Goal: Task Accomplishment & Management: Complete application form

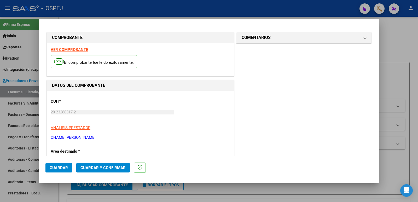
scroll to position [143, 0]
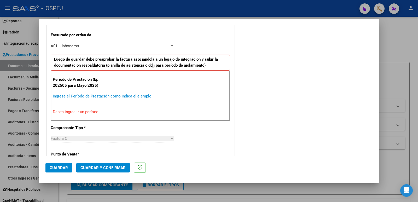
click at [119, 95] on input "Ingrese el Período de Prestación como indica el ejemplo" at bounding box center [113, 96] width 121 height 5
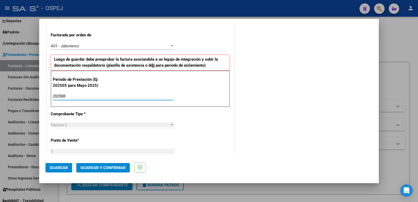
type input "202508"
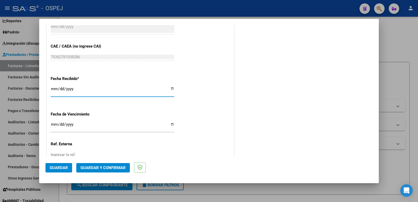
drag, startPoint x: 405, startPoint y: 2, endPoint x: 51, endPoint y: 169, distance: 390.9
click at [51, 169] on span "Guardar" at bounding box center [59, 168] width 18 height 5
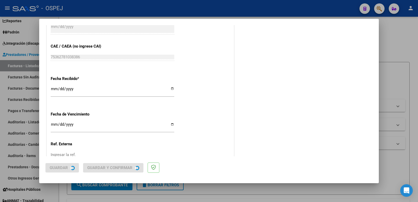
scroll to position [0, 0]
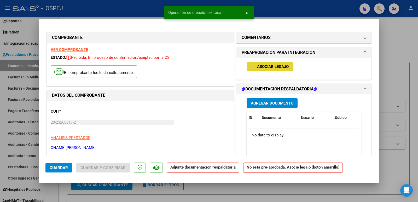
click at [258, 67] on span "Asociar Legajo" at bounding box center [273, 66] width 32 height 5
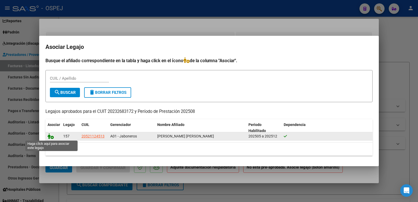
click at [49, 138] on icon at bounding box center [51, 136] width 6 height 6
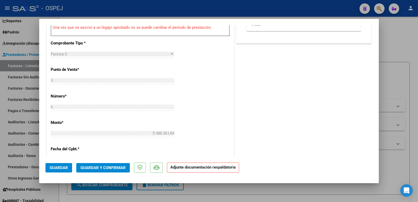
scroll to position [235, 0]
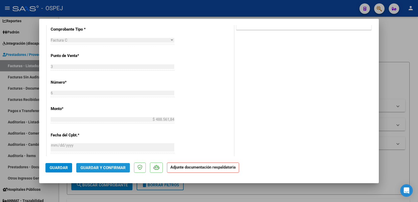
click at [108, 167] on span "Guardar y Confirmar" at bounding box center [103, 168] width 45 height 5
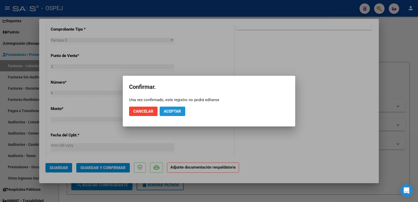
click at [169, 115] on button "Aceptar" at bounding box center [173, 111] width 26 height 9
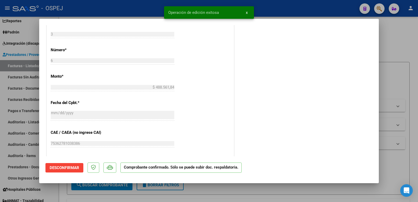
click at [146, 11] on div at bounding box center [209, 101] width 418 height 202
type input "$ 0,00"
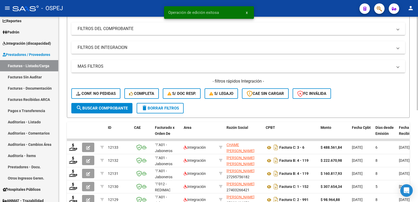
scroll to position [78, 0]
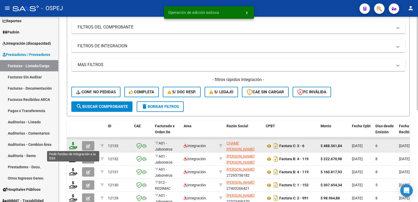
click at [74, 146] on icon at bounding box center [73, 145] width 8 height 7
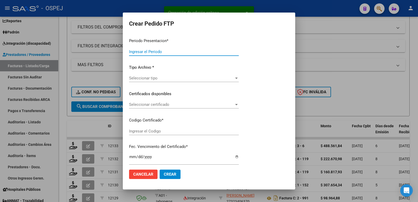
type input "202508"
type input "$ 488.561,84"
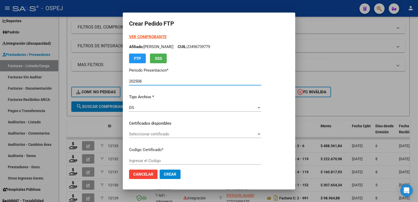
type input "arg02000521124512021042220240422bs265"
type input "2026-04-22"
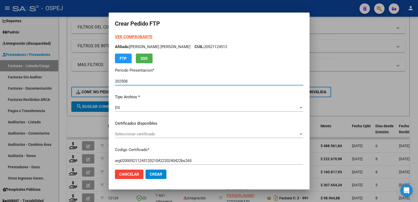
click at [149, 136] on span "Seleccionar certificado" at bounding box center [207, 134] width 184 height 5
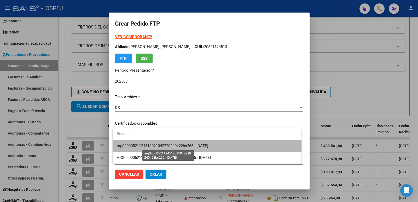
click at [152, 144] on span "arg02000521124512021042220240422bs265 - 2026-04-22" at bounding box center [163, 146] width 92 height 5
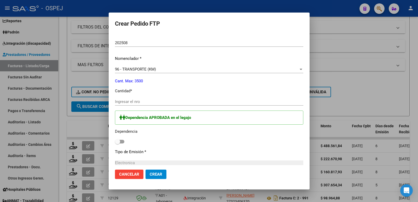
scroll to position [183, 0]
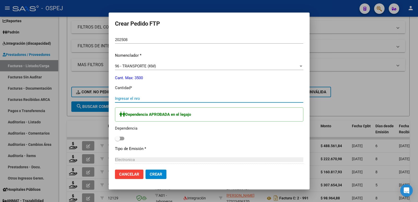
click at [141, 100] on input "Ingresar el nro" at bounding box center [209, 98] width 189 height 5
type input "668"
click at [123, 137] on span at bounding box center [119, 139] width 9 height 4
click at [118, 140] on input "checkbox" at bounding box center [117, 140] width 0 height 0
checkbox input "true"
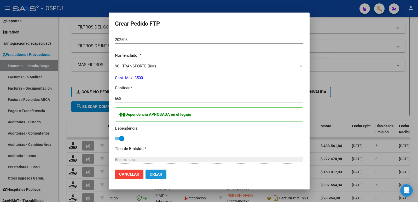
click at [161, 176] on span "Crear" at bounding box center [156, 174] width 13 height 5
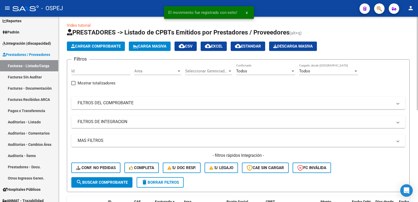
scroll to position [0, 0]
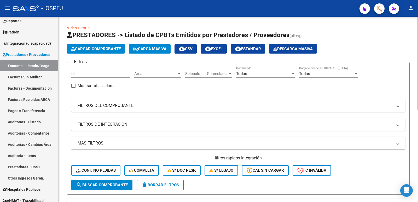
click at [89, 47] on span "Cargar Comprobante" at bounding box center [96, 49] width 50 height 5
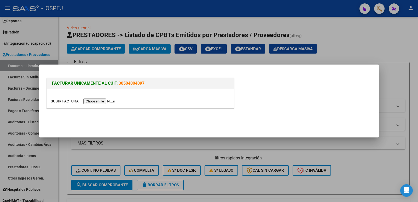
click at [96, 100] on input "file" at bounding box center [84, 101] width 66 height 5
click at [100, 101] on input "file" at bounding box center [84, 101] width 66 height 5
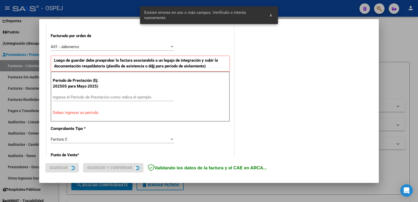
scroll to position [143, 0]
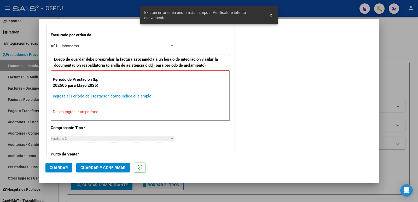
click at [74, 97] on input "Ingrese el Período de Prestación como indica el ejemplo" at bounding box center [113, 96] width 121 height 5
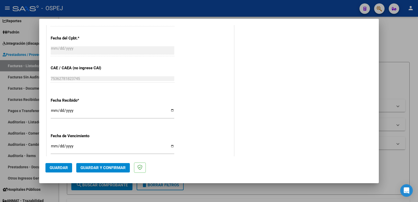
scroll to position [378, 0]
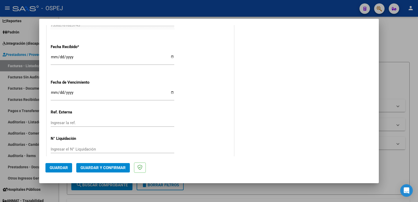
type input "202507"
click at [63, 168] on span "Guardar" at bounding box center [59, 168] width 18 height 5
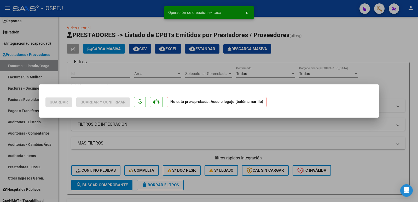
scroll to position [0, 0]
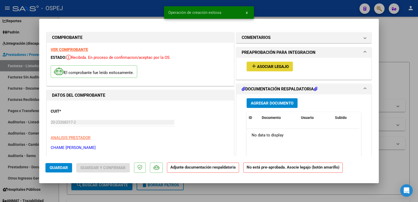
click at [267, 66] on span "Asociar Legajo" at bounding box center [273, 66] width 32 height 5
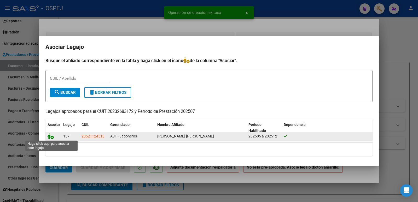
click at [51, 135] on icon at bounding box center [51, 136] width 6 height 6
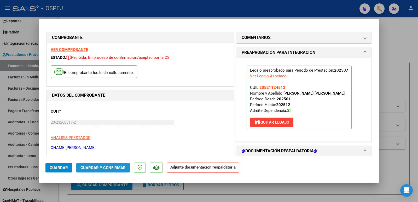
click at [92, 169] on span "Guardar y Confirmar" at bounding box center [103, 168] width 45 height 5
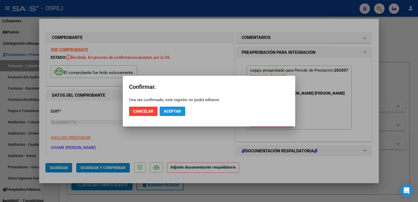
click at [174, 112] on span "Aceptar" at bounding box center [172, 111] width 17 height 5
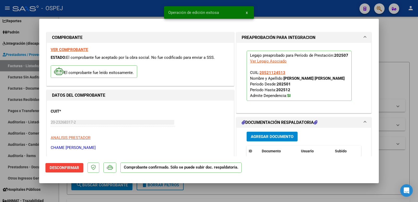
click at [126, 12] on div at bounding box center [209, 101] width 418 height 202
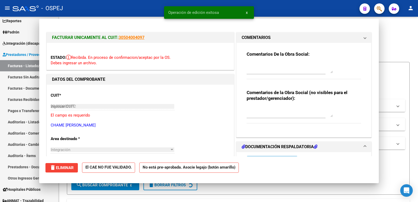
type input "$ 0,00"
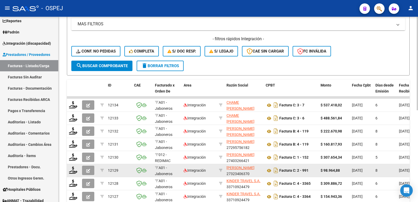
scroll to position [104, 0]
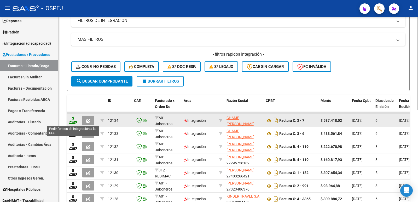
click at [70, 123] on icon at bounding box center [73, 120] width 8 height 7
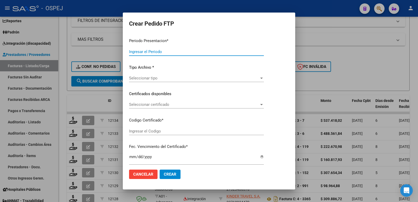
type input "202508"
type input "202507"
type input "$ 537.418,02"
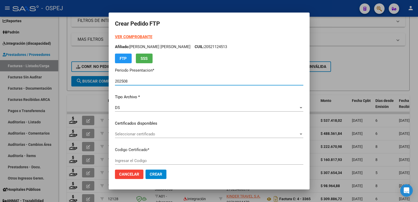
type input "arg02000521124512021042220240422bs265"
type input "2026-04-22"
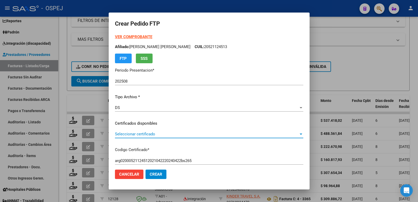
click at [135, 136] on span "Seleccionar certificado" at bounding box center [207, 134] width 184 height 5
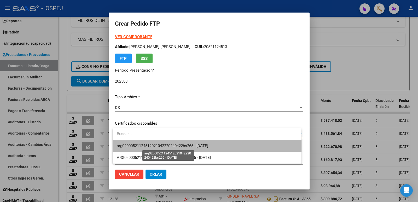
click at [139, 145] on span "arg02000521124512021042220240422bs265 - 2026-04-22" at bounding box center [163, 146] width 92 height 5
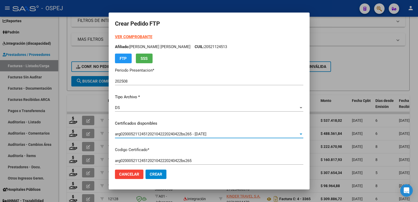
click at [268, 132] on div "arg02000521124512021042220240422bs265 - 2026-04-22" at bounding box center [207, 134] width 184 height 5
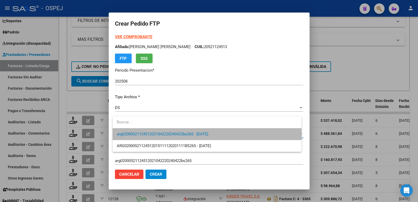
click at [179, 137] on span "arg02000521124512021042220240422bs265 - 2026-04-22" at bounding box center [207, 134] width 181 height 12
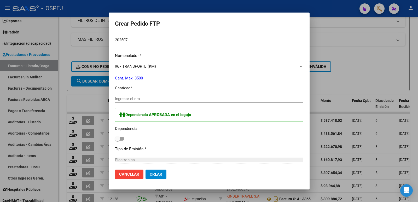
scroll to position [183, 0]
click at [147, 98] on input "Ingresar el nro" at bounding box center [209, 98] width 189 height 5
type input "735"
click at [124, 139] on span at bounding box center [119, 139] width 9 height 4
click at [118, 140] on input "checkbox" at bounding box center [117, 140] width 0 height 0
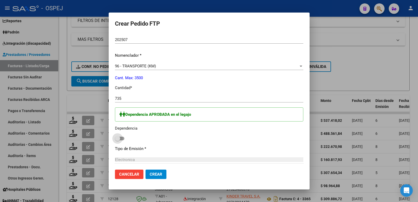
checkbox input "true"
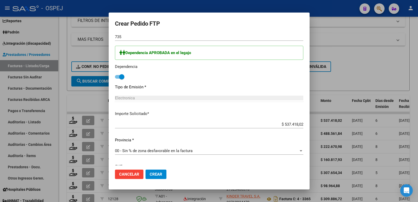
scroll to position [261, 0]
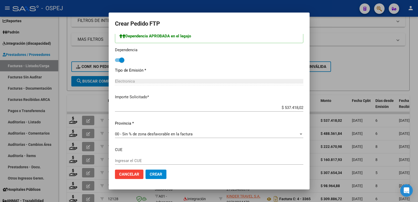
click at [161, 176] on span "Crear" at bounding box center [156, 174] width 13 height 5
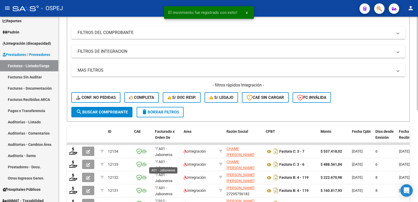
scroll to position [0, 0]
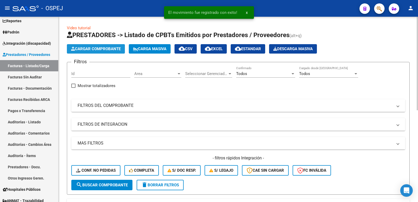
click at [90, 50] on span "Cargar Comprobante" at bounding box center [96, 49] width 50 height 5
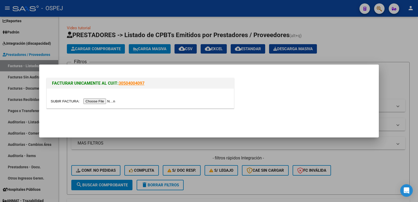
click at [93, 103] on input "file" at bounding box center [84, 101] width 66 height 5
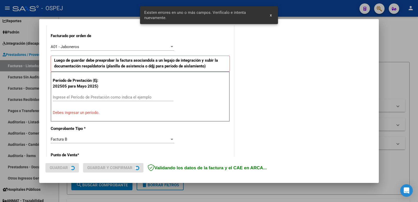
scroll to position [143, 0]
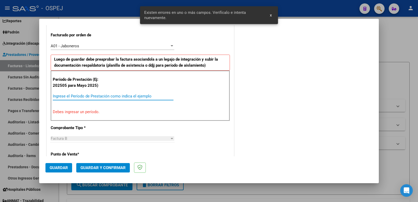
click at [101, 97] on input "Ingrese el Período de Prestación como indica el ejemplo" at bounding box center [113, 96] width 121 height 5
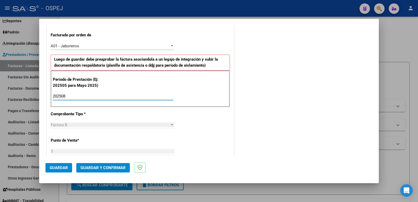
type input "202508"
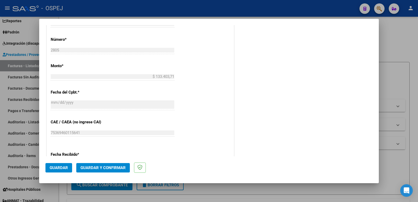
scroll to position [300, 0]
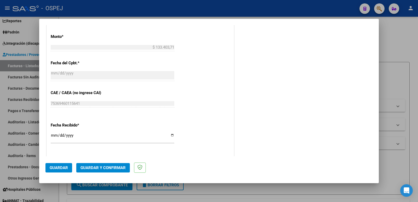
click at [62, 166] on span "Guardar" at bounding box center [59, 168] width 18 height 5
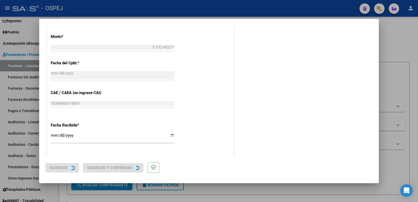
scroll to position [0, 0]
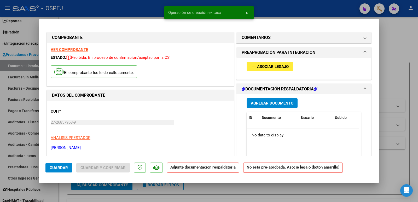
click at [266, 67] on span "Asociar Legajo" at bounding box center [273, 66] width 32 height 5
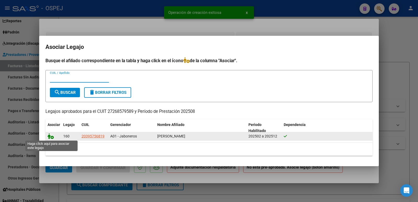
click at [51, 137] on icon at bounding box center [51, 136] width 6 height 6
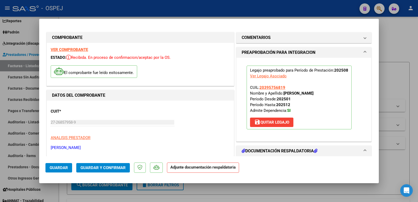
click at [103, 167] on span "Guardar y Confirmar" at bounding box center [103, 168] width 45 height 5
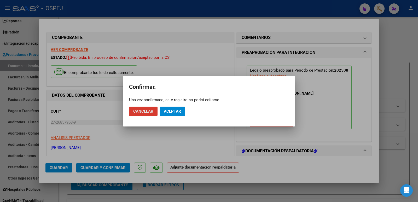
click at [171, 112] on span "Aceptar" at bounding box center [172, 111] width 17 height 5
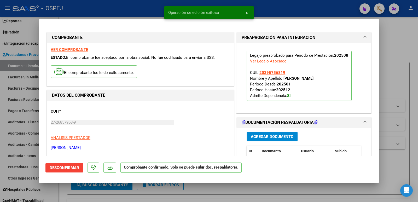
click at [125, 11] on div at bounding box center [209, 101] width 418 height 202
type input "$ 0,00"
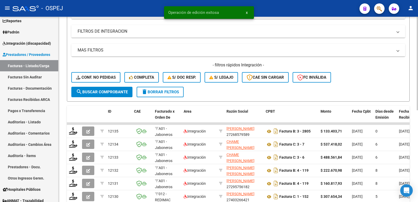
scroll to position [105, 0]
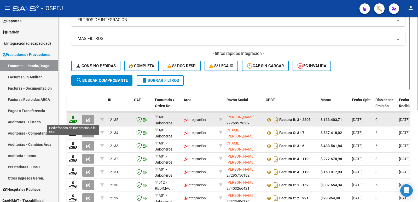
click at [72, 123] on icon at bounding box center [73, 119] width 8 height 7
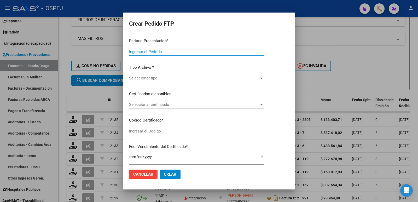
type input "202508"
type input "$ 133.403,71"
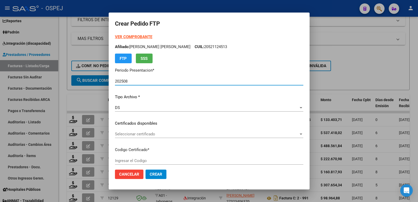
type input "ARG02000395756812024012320390123TUC"
type input "2039-02-01"
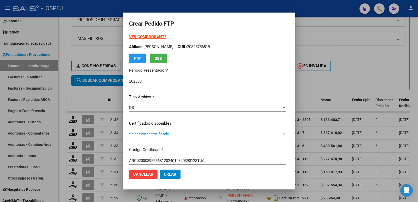
click at [167, 134] on span "Seleccionar certificado" at bounding box center [205, 134] width 153 height 5
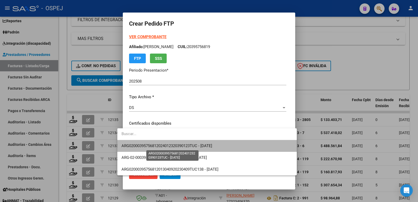
click at [169, 144] on span "ARG02000395756812024012320390123TUC - 2039-02-01" at bounding box center [167, 146] width 91 height 5
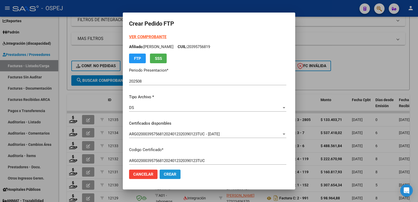
click at [165, 173] on span "Crear" at bounding box center [170, 174] width 13 height 5
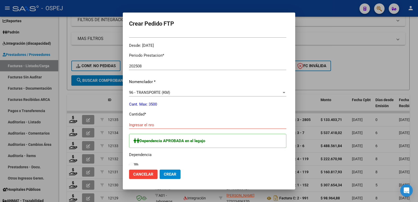
scroll to position [157, 0]
click at [166, 125] on input "Ingresar el nro" at bounding box center [207, 124] width 157 height 5
type input "183"
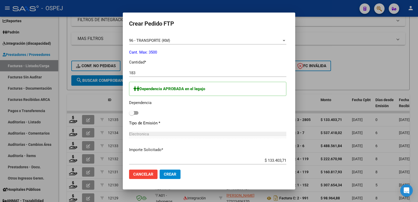
scroll to position [209, 0]
click at [130, 113] on span at bounding box center [133, 113] width 9 height 4
click at [132, 114] on input "checkbox" at bounding box center [132, 114] width 0 height 0
checkbox input "true"
click at [164, 176] on span "Crear" at bounding box center [170, 174] width 13 height 5
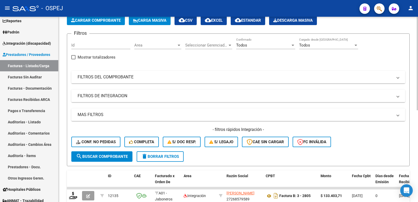
scroll to position [26, 0]
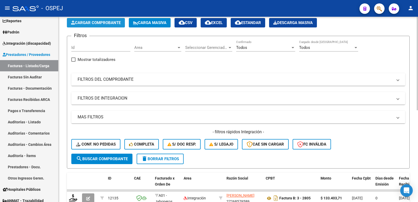
click at [89, 24] on span "Cargar Comprobante" at bounding box center [96, 22] width 50 height 5
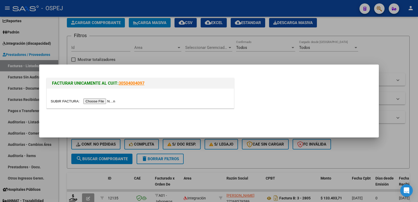
click at [92, 101] on input "file" at bounding box center [84, 101] width 66 height 5
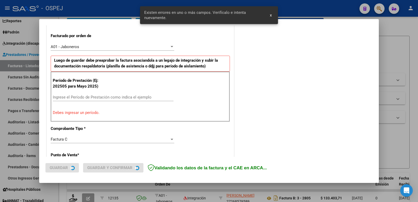
scroll to position [143, 0]
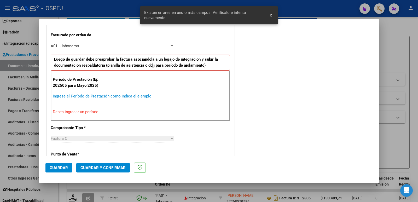
click at [126, 97] on input "Ingrese el Período de Prestación como indica el ejemplo" at bounding box center [113, 96] width 121 height 5
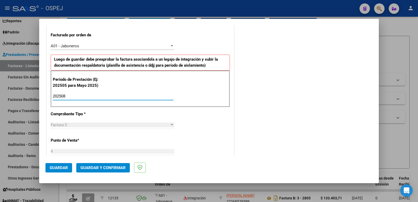
type input "202508"
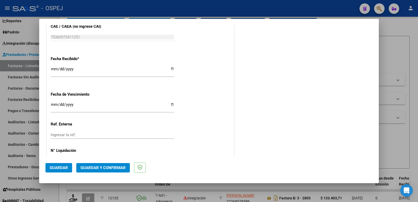
scroll to position [378, 0]
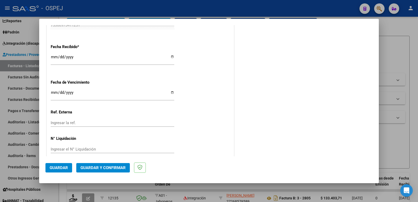
click at [66, 167] on span "Guardar" at bounding box center [59, 168] width 18 height 5
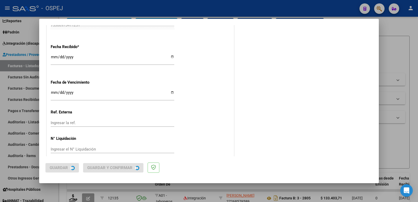
scroll to position [0, 0]
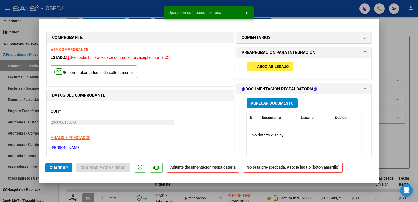
click at [254, 67] on mat-icon "add" at bounding box center [254, 66] width 6 height 6
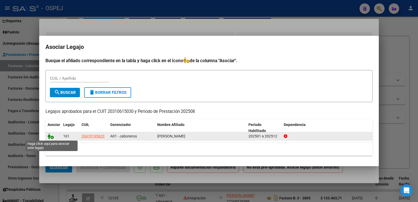
click at [52, 138] on icon at bounding box center [51, 136] width 6 height 6
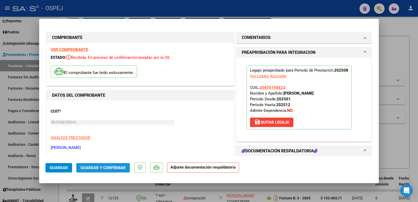
click at [94, 164] on button "Guardar y Confirmar" at bounding box center [103, 167] width 54 height 9
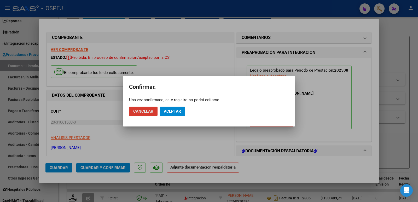
click at [172, 107] on button "Aceptar" at bounding box center [173, 111] width 26 height 9
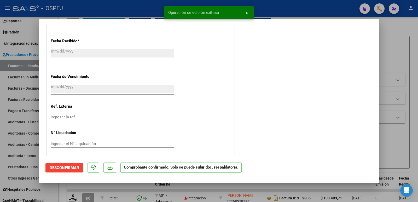
scroll to position [361, 0]
click at [107, 8] on div at bounding box center [209, 101] width 418 height 202
type input "$ 0,00"
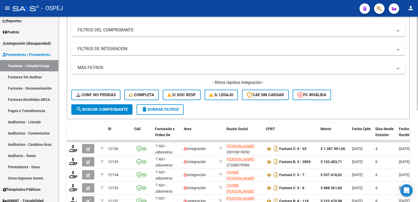
scroll to position [78, 0]
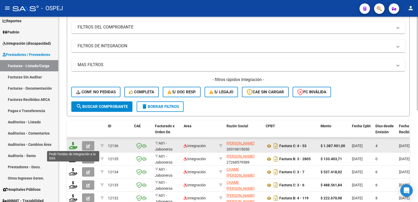
click at [71, 145] on icon at bounding box center [73, 145] width 8 height 7
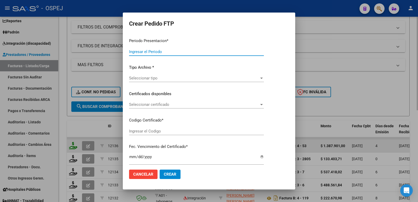
type input "202508"
type input "$ 1.387.901,00"
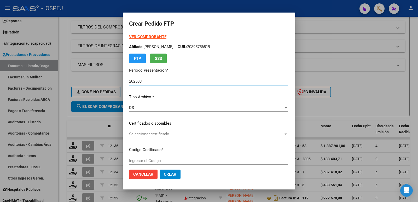
type input "ARG020004701856232022042120320421BS"
type input "2035-04-21"
click at [162, 134] on span "Seleccionar certificado" at bounding box center [193, 134] width 128 height 5
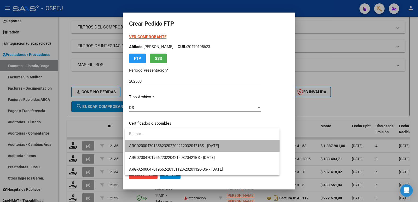
click at [164, 142] on span "ARG020004701856232022042120320421BS - 2035-04-21" at bounding box center [202, 146] width 146 height 12
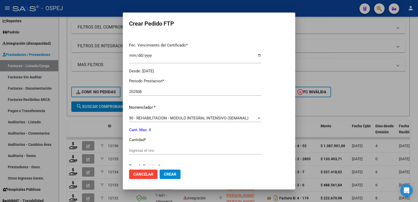
scroll to position [157, 0]
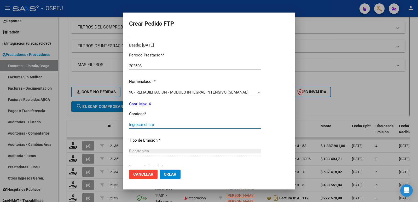
click at [172, 124] on input "Ingresar el nro" at bounding box center [195, 124] width 132 height 5
type input "4"
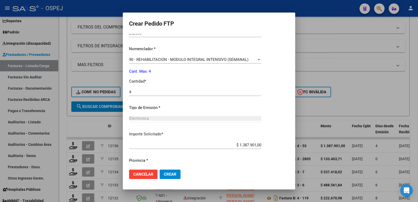
scroll to position [204, 0]
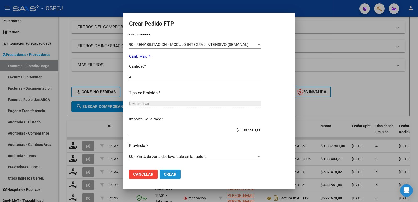
click at [170, 175] on span "Crear" at bounding box center [170, 174] width 13 height 5
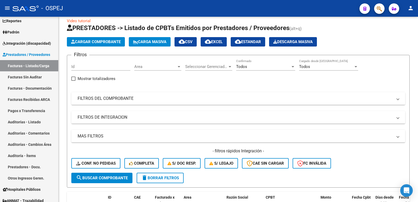
scroll to position [0, 0]
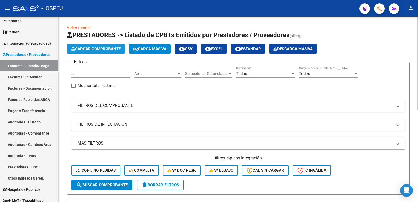
click at [107, 48] on span "Cargar Comprobante" at bounding box center [96, 49] width 50 height 5
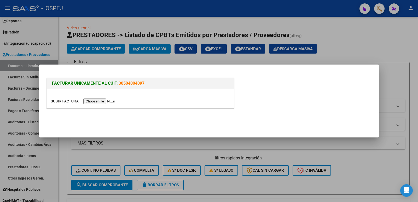
click at [99, 101] on input "file" at bounding box center [84, 101] width 66 height 5
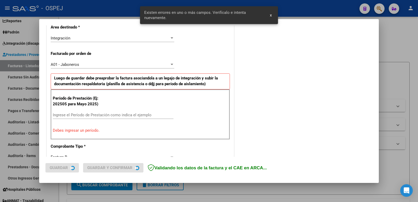
scroll to position [143, 0]
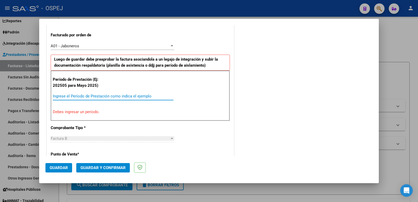
click at [87, 94] on input "Ingrese el Período de Prestación como indica el ejemplo" at bounding box center [113, 96] width 121 height 5
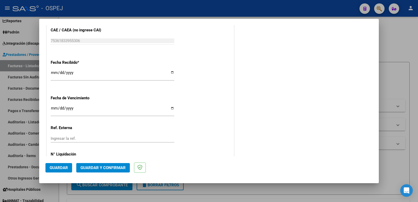
scroll to position [385, 0]
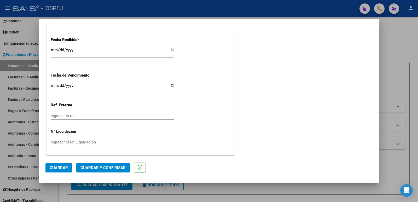
type input "202508"
click at [55, 166] on span "Guardar" at bounding box center [59, 168] width 18 height 5
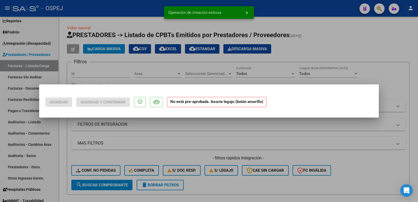
scroll to position [0, 0]
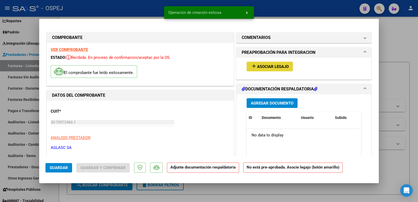
click at [265, 65] on span "Asociar Legajo" at bounding box center [273, 66] width 32 height 5
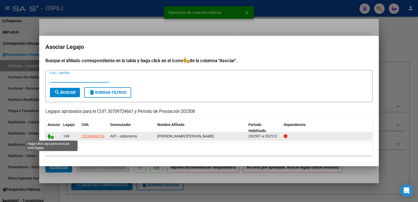
click at [49, 136] on icon at bounding box center [51, 136] width 6 height 6
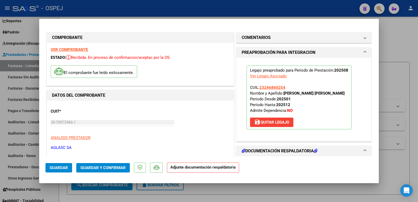
click at [97, 167] on span "Guardar y Confirmar" at bounding box center [103, 168] width 45 height 5
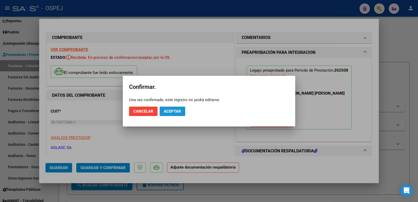
click at [181, 109] on button "Aceptar" at bounding box center [173, 111] width 26 height 9
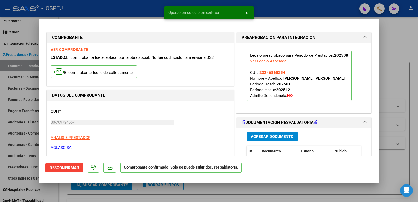
click at [158, 10] on div at bounding box center [209, 101] width 418 height 202
type input "$ 0,00"
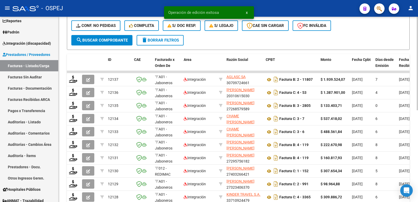
scroll to position [157, 0]
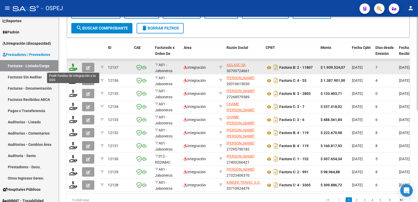
click at [71, 66] on icon at bounding box center [73, 67] width 8 height 7
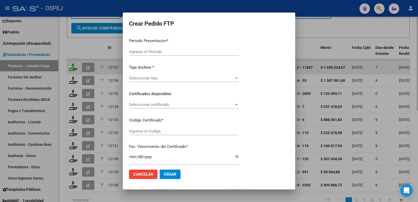
type input "202508"
type input "$ 1.939.524,07"
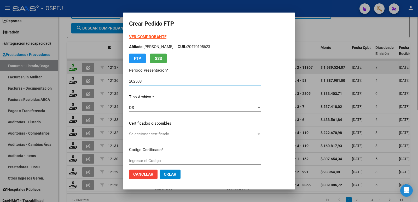
type input "arg01000246860252023122820331228bue265"
type input "2033-12-28"
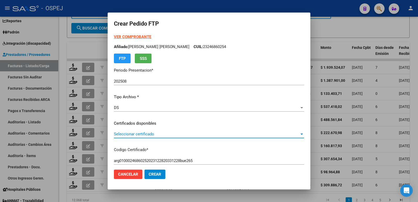
click at [176, 133] on span "Seleccionar certificado" at bounding box center [207, 134] width 186 height 5
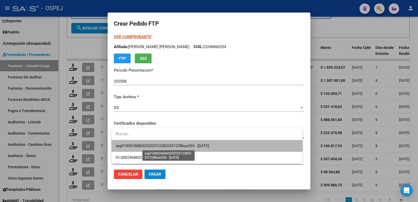
click at [180, 145] on span "arg01000246860252023122820331228bue265 - 2033-12-28" at bounding box center [163, 146] width 94 height 5
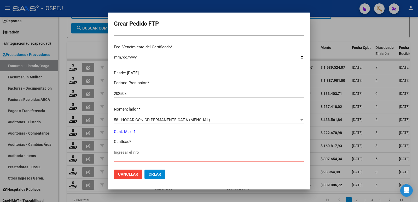
scroll to position [131, 0]
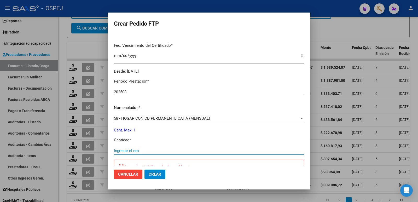
click at [140, 151] on input "Ingresar el nro" at bounding box center [209, 151] width 190 height 5
type input "1"
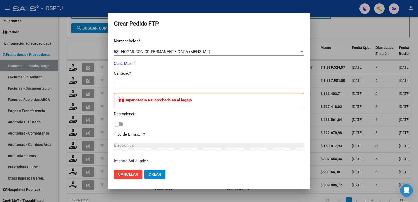
scroll to position [239, 0]
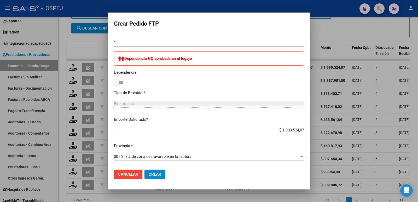
click at [159, 176] on span "Crear" at bounding box center [155, 174] width 13 height 5
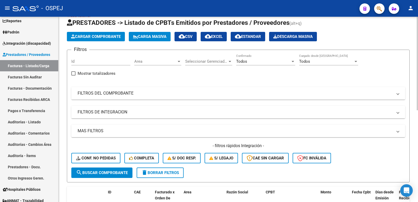
scroll to position [0, 0]
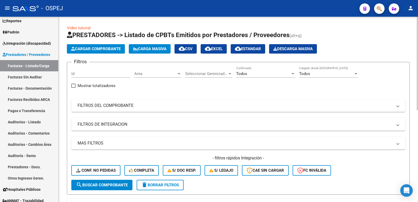
click at [107, 47] on span "Cargar Comprobante" at bounding box center [96, 49] width 50 height 5
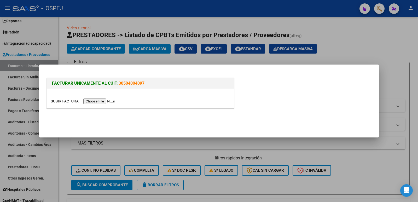
click at [93, 102] on input "file" at bounding box center [84, 101] width 66 height 5
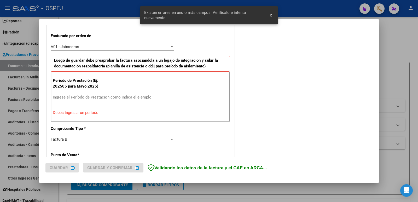
scroll to position [143, 0]
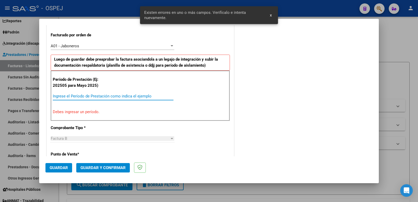
click at [132, 95] on input "Ingrese el Período de Prestación como indica el ejemplo" at bounding box center [113, 96] width 121 height 5
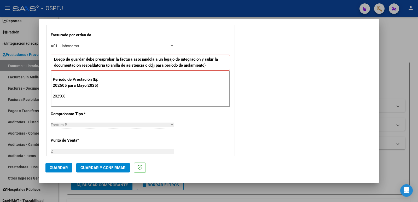
type input "202508"
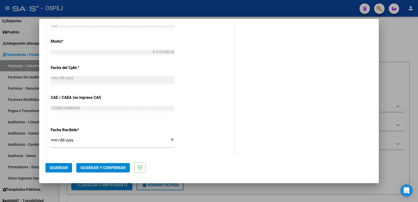
scroll to position [326, 0]
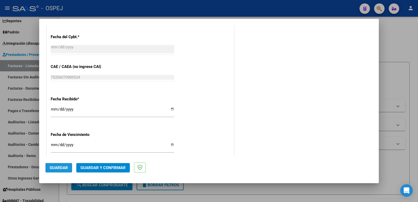
click at [54, 167] on span "Guardar" at bounding box center [59, 168] width 18 height 5
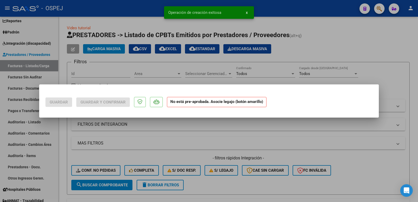
scroll to position [0, 0]
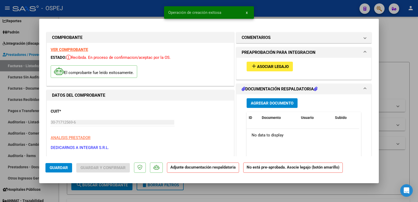
click at [281, 65] on span "Asociar Legajo" at bounding box center [273, 66] width 32 height 5
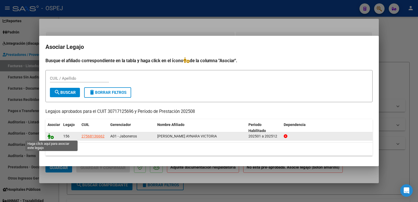
click at [49, 137] on icon at bounding box center [51, 136] width 6 height 6
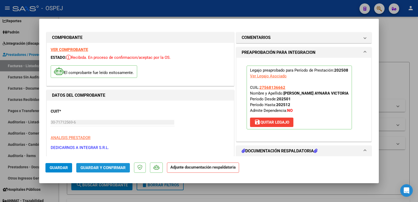
click at [84, 167] on span "Guardar y Confirmar" at bounding box center [103, 168] width 45 height 5
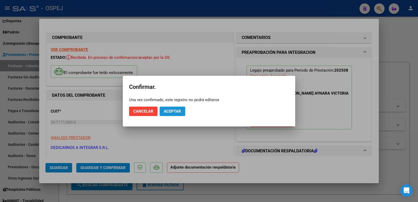
click at [183, 110] on button "Aceptar" at bounding box center [173, 111] width 26 height 9
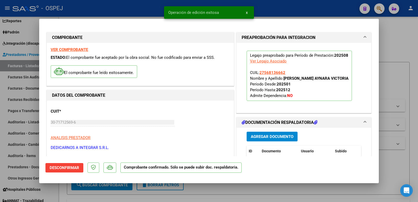
click at [109, 7] on div at bounding box center [209, 101] width 418 height 202
type input "$ 0,00"
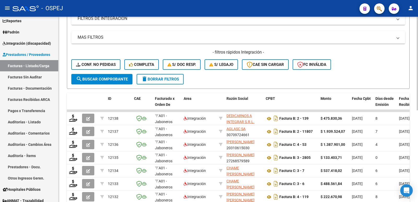
scroll to position [131, 0]
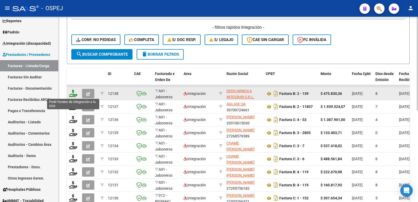
click at [70, 95] on icon at bounding box center [73, 93] width 8 height 7
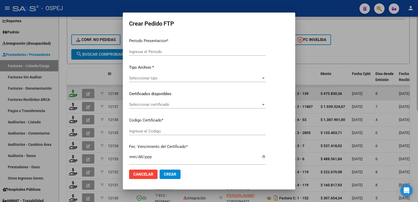
type input "202508"
type input "$ 475.830,36"
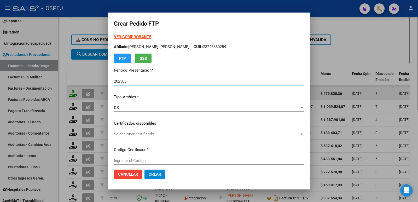
type input "ARG01000568136662021081820240818BS"
type input "2025-08-18"
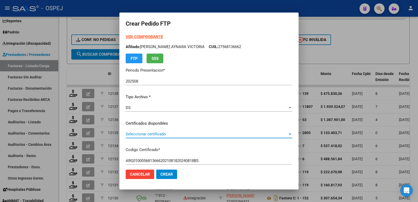
click at [151, 134] on span "Seleccionar certificado" at bounding box center [207, 134] width 162 height 5
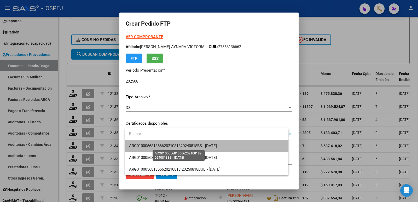
click at [154, 145] on span "ARG01000568136662021081820240818BS - 2025-08-18" at bounding box center [173, 146] width 88 height 5
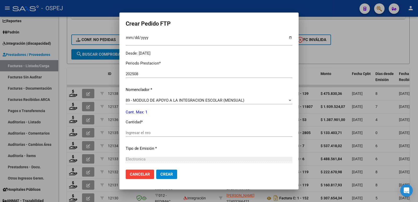
scroll to position [157, 0]
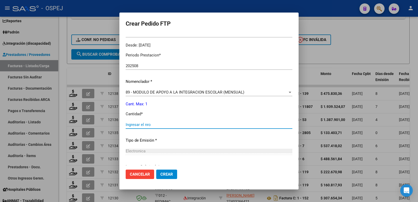
click at [186, 124] on input "Ingresar el nro" at bounding box center [209, 124] width 167 height 5
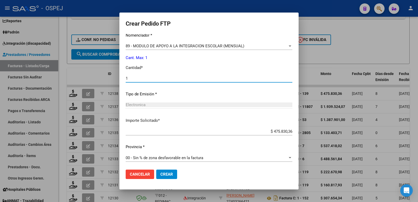
scroll to position [204, 0]
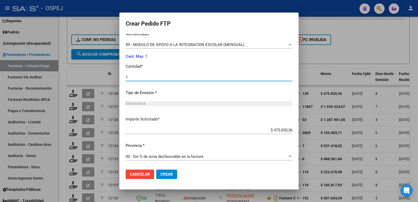
type input "1"
click at [169, 175] on span "Crear" at bounding box center [167, 174] width 13 height 5
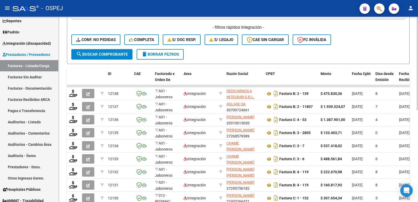
scroll to position [0, 0]
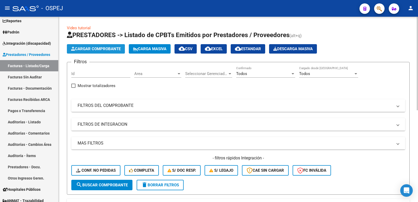
click at [92, 50] on span "Cargar Comprobante" at bounding box center [96, 49] width 50 height 5
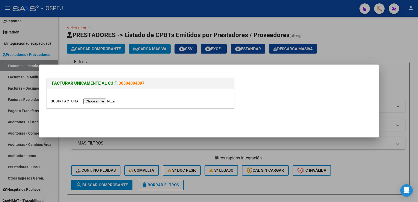
click at [101, 103] on input "file" at bounding box center [84, 101] width 66 height 5
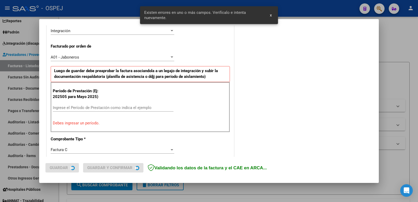
scroll to position [143, 0]
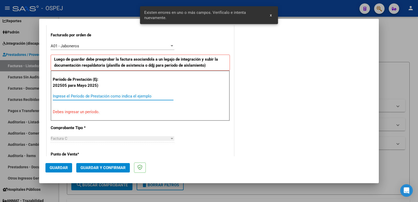
click at [148, 94] on input "Ingrese el Período de Prestación como indica el ejemplo" at bounding box center [113, 96] width 121 height 5
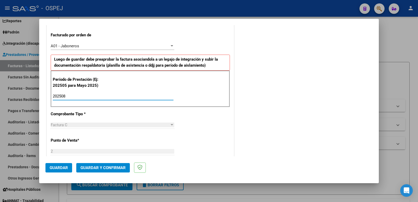
type input "202508"
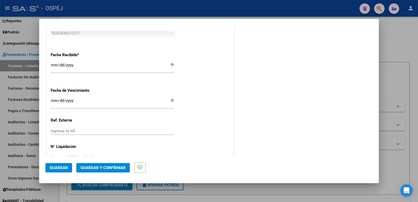
scroll to position [378, 0]
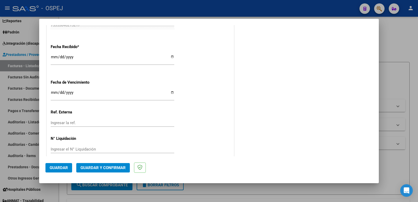
click at [59, 169] on span "Guardar" at bounding box center [59, 168] width 18 height 5
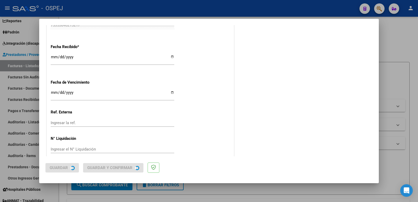
scroll to position [0, 0]
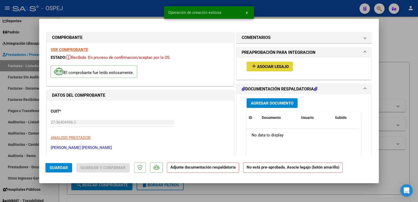
click at [257, 66] on span "Asociar Legajo" at bounding box center [273, 66] width 32 height 5
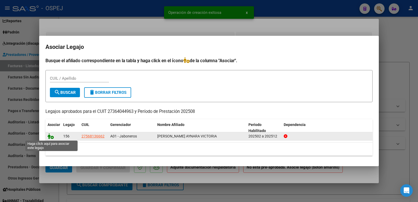
click at [49, 138] on icon at bounding box center [51, 136] width 6 height 6
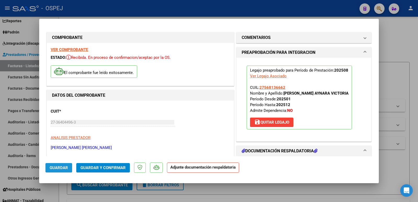
click at [54, 168] on span "Guardar" at bounding box center [59, 168] width 18 height 5
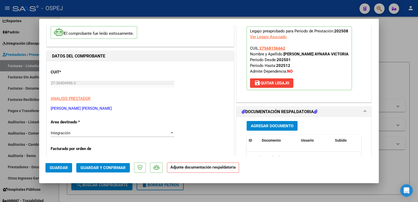
scroll to position [52, 0]
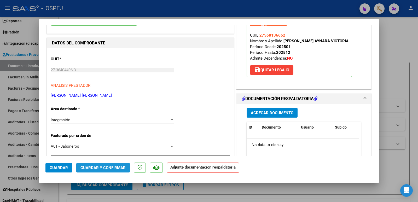
click at [109, 166] on span "Guardar y Confirmar" at bounding box center [103, 168] width 45 height 5
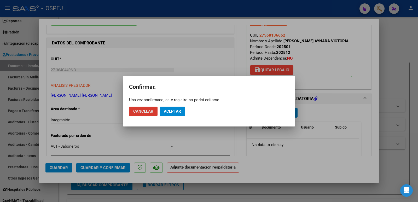
click at [170, 113] on span "Aceptar" at bounding box center [172, 111] width 17 height 5
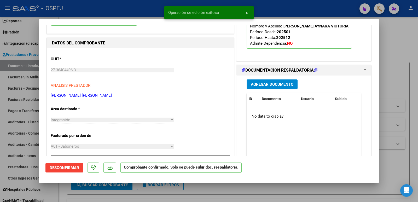
click at [106, 10] on div at bounding box center [209, 101] width 418 height 202
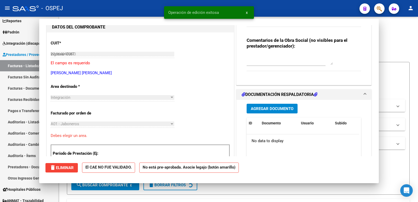
type input "$ 0,00"
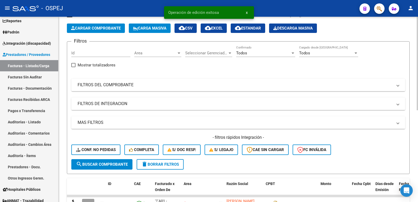
scroll to position [105, 0]
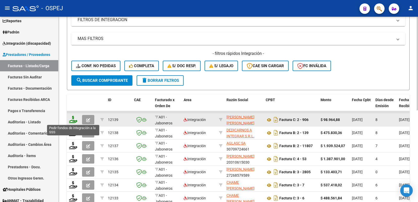
click at [75, 121] on icon at bounding box center [73, 119] width 8 height 7
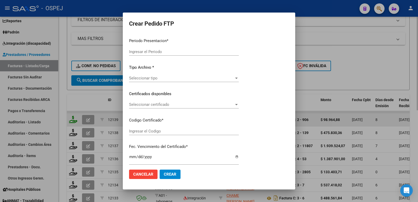
type input "202508"
type input "$ 98.964,88"
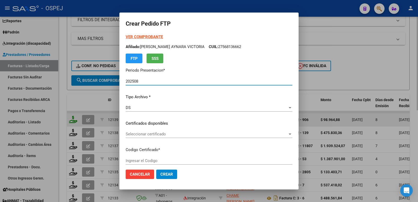
type input "ARG01000568136662021081820240818BS"
type input "2025-08-18"
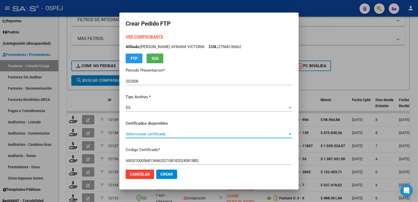
click at [169, 132] on span "Seleccionar certificado" at bounding box center [207, 134] width 162 height 5
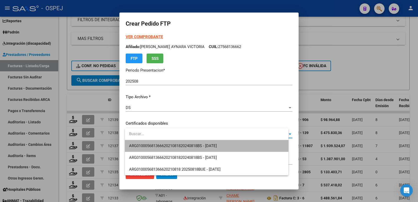
click at [177, 143] on span "ARG01000568136662021081820240818BS - 2025-08-18" at bounding box center [206, 146] width 155 height 12
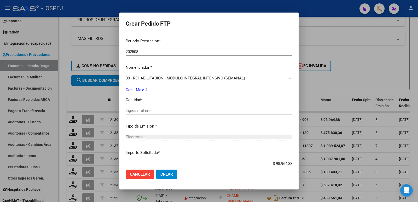
scroll to position [183, 0]
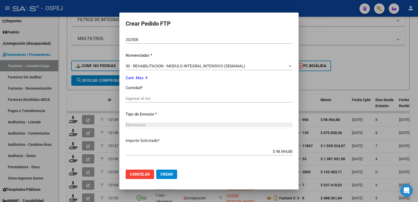
click at [159, 98] on input "Ingresar el nro" at bounding box center [209, 98] width 167 height 5
type input "4"
click at [177, 176] on button "Crear" at bounding box center [166, 174] width 21 height 9
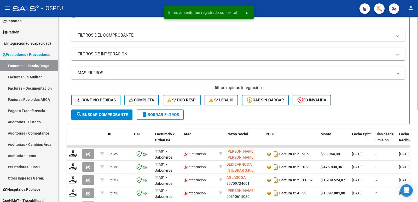
scroll to position [0, 0]
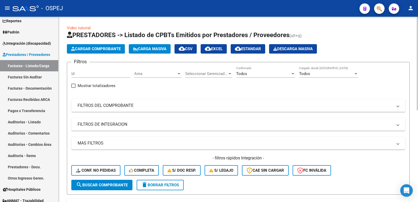
click at [97, 47] on span "Cargar Comprobante" at bounding box center [96, 49] width 50 height 5
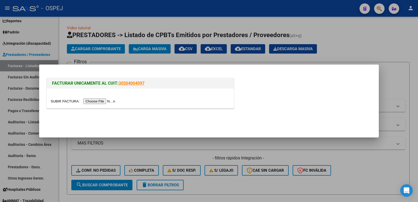
click at [104, 100] on input "file" at bounding box center [84, 101] width 66 height 5
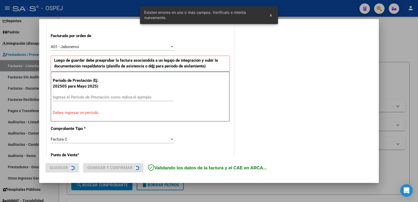
scroll to position [143, 0]
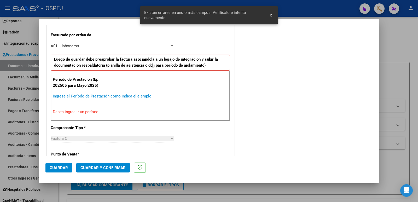
click at [97, 97] on input "Ingrese el Período de Prestación como indica el ejemplo" at bounding box center [113, 96] width 121 height 5
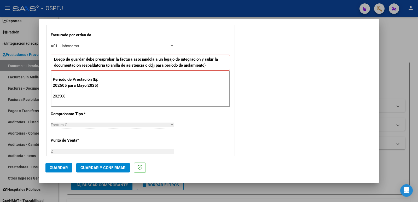
type input "202508"
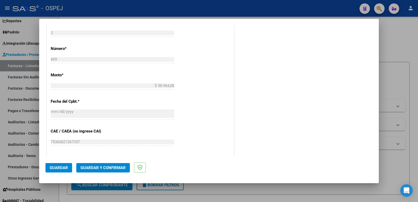
scroll to position [274, 0]
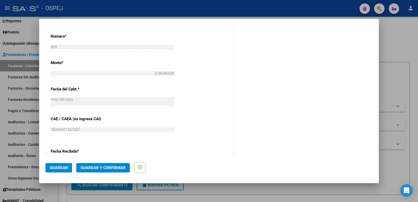
click at [55, 167] on span "Guardar" at bounding box center [59, 168] width 18 height 5
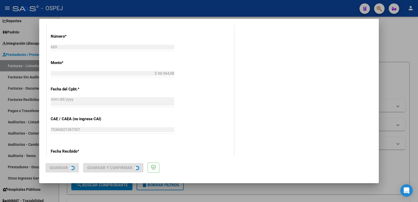
scroll to position [0, 0]
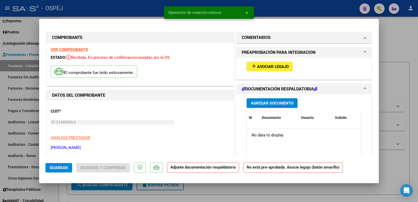
click at [270, 67] on span "Asociar Legajo" at bounding box center [273, 66] width 32 height 5
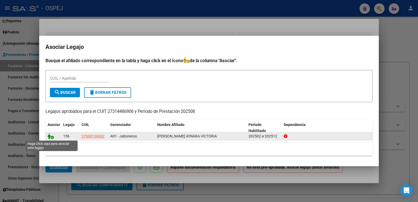
click at [49, 137] on icon at bounding box center [51, 136] width 6 height 6
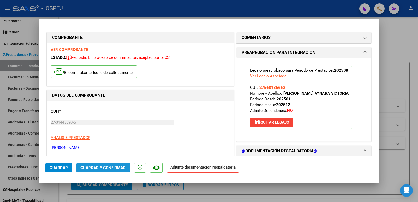
click at [95, 167] on span "Guardar y Confirmar" at bounding box center [103, 168] width 45 height 5
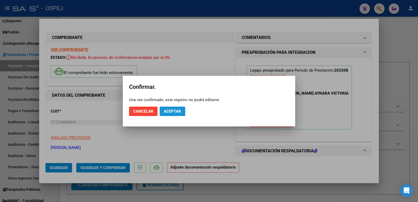
click at [178, 113] on span "Aceptar" at bounding box center [172, 111] width 17 height 5
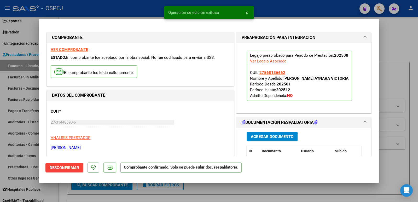
click at [133, 12] on div at bounding box center [209, 101] width 418 height 202
type input "$ 0,00"
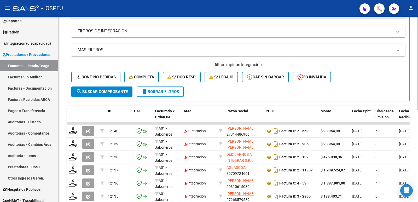
scroll to position [105, 0]
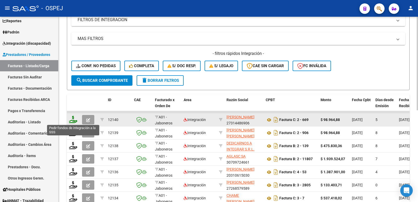
click at [77, 120] on icon at bounding box center [73, 119] width 8 height 7
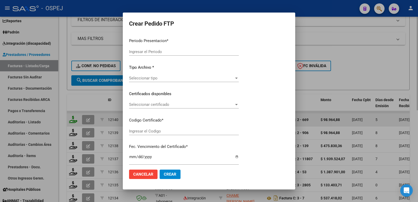
type input "202508"
type input "$ 98.964,88"
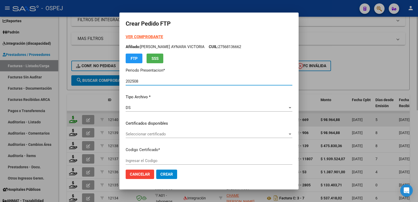
type input "ARG01000568136662021081820240818BS"
type input "2025-08-18"
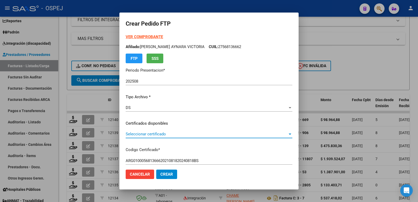
click at [203, 134] on span "Seleccionar certificado" at bounding box center [207, 134] width 162 height 5
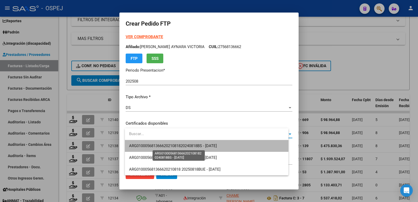
click at [202, 144] on span "ARG01000568136662021081820240818BS - 2025-08-18" at bounding box center [173, 146] width 88 height 5
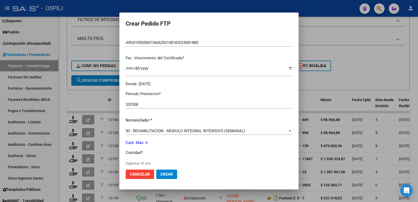
scroll to position [131, 0]
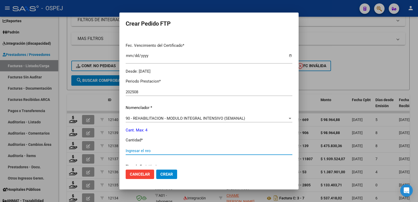
click at [149, 151] on input "Ingresar el nro" at bounding box center [209, 151] width 167 height 5
type input "4"
click at [164, 175] on span "Crear" at bounding box center [167, 174] width 13 height 5
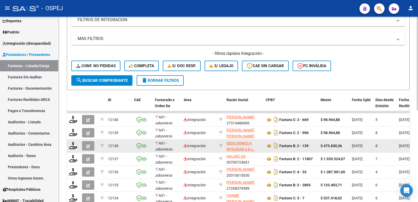
scroll to position [0, 0]
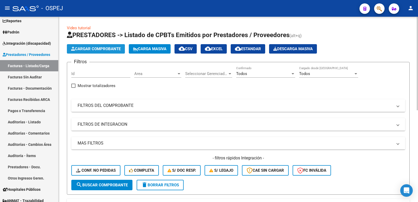
click at [111, 47] on span "Cargar Comprobante" at bounding box center [96, 49] width 50 height 5
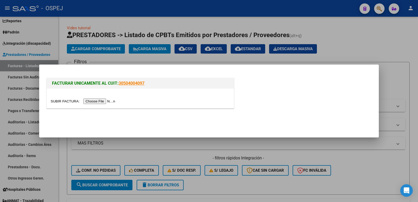
click at [103, 101] on input "file" at bounding box center [84, 101] width 66 height 5
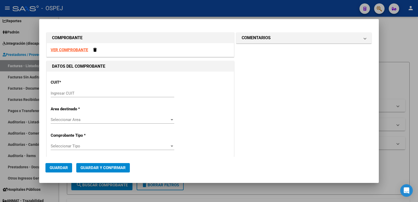
click at [67, 51] on strong "VER COMPROBANTE" at bounding box center [69, 50] width 37 height 5
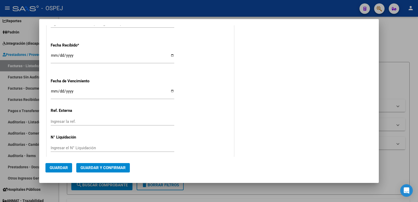
scroll to position [263, 0]
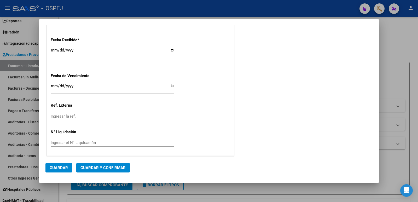
click at [184, 9] on div at bounding box center [209, 101] width 418 height 202
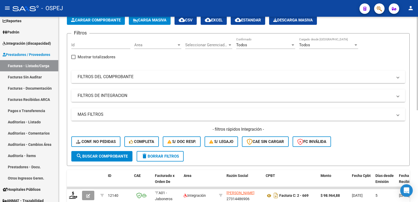
scroll to position [0, 0]
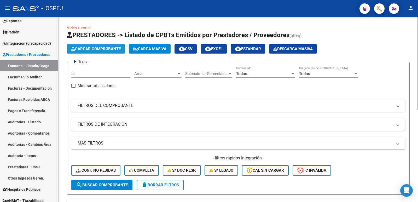
click at [106, 52] on button "Cargar Comprobante" at bounding box center [96, 48] width 58 height 9
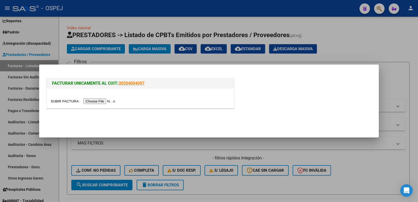
click at [111, 101] on input "file" at bounding box center [84, 101] width 66 height 5
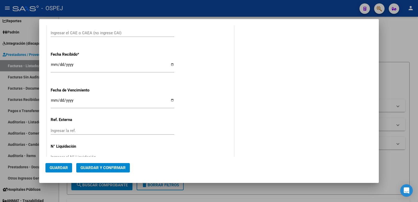
scroll to position [237, 0]
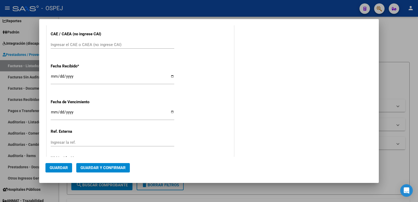
click at [208, 5] on div at bounding box center [209, 101] width 418 height 202
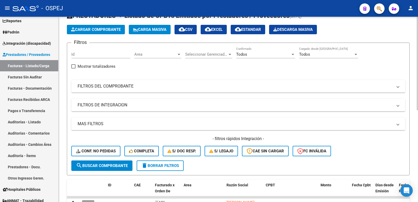
scroll to position [0, 0]
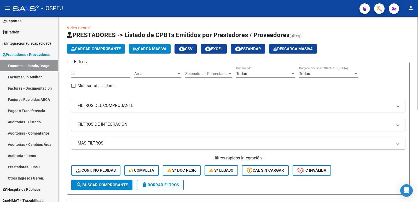
click at [107, 49] on span "Cargar Comprobante" at bounding box center [96, 49] width 50 height 5
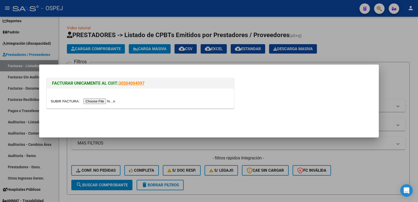
click at [88, 103] on input "file" at bounding box center [84, 101] width 66 height 5
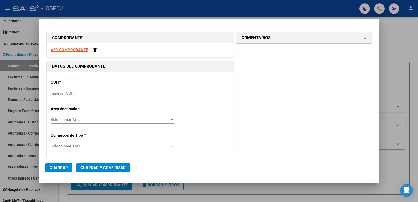
click at [74, 48] on strong "VER COMPROBANTE" at bounding box center [69, 50] width 37 height 5
click at [79, 95] on input "Ingresar CUIT" at bounding box center [113, 93] width 124 height 5
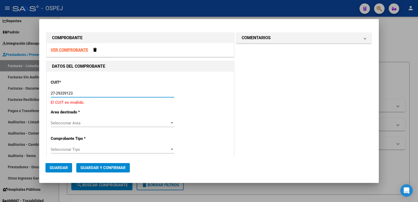
type input "27-29339123-3"
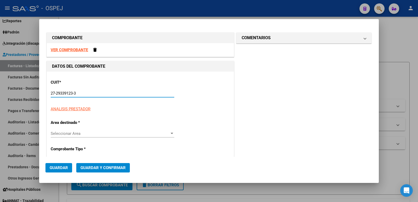
type input "3"
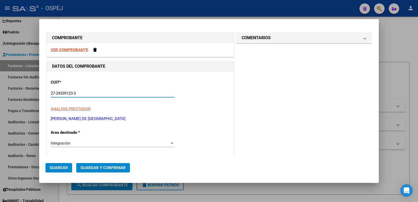
type input "27-29339123-3"
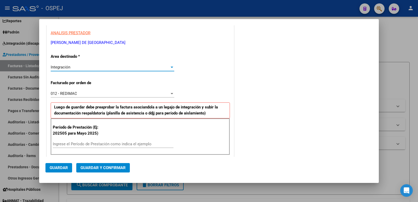
scroll to position [78, 0]
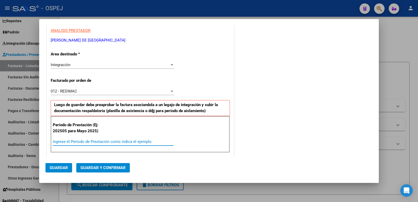
click at [92, 141] on input "Ingrese el Período de Prestación como indica el ejemplo" at bounding box center [113, 141] width 121 height 5
type input "202508"
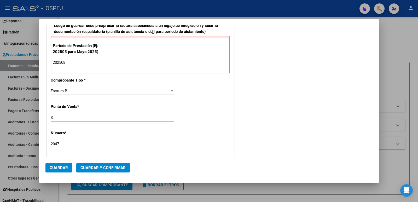
type input "2047"
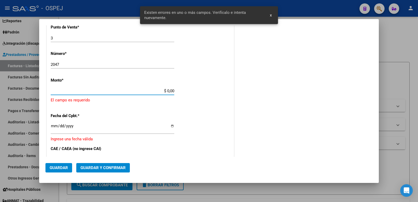
scroll to position [235, 0]
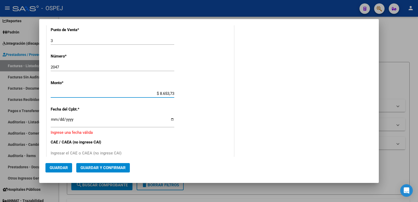
type input "$ 86.537,36"
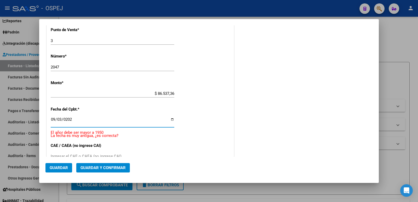
type input "2025-09-03"
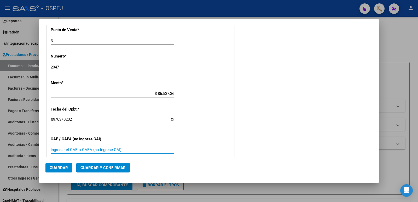
click at [86, 149] on input "Ingresar el CAE o CAEA (no ingrese CAI)" at bounding box center [113, 149] width 124 height 5
type input "75363696215149"
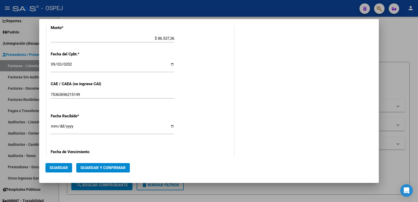
scroll to position [313, 0]
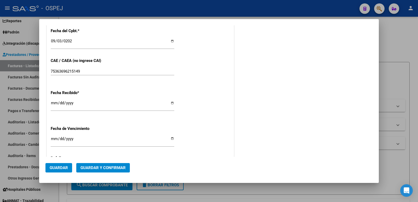
click at [56, 169] on span "Guardar" at bounding box center [59, 168] width 18 height 5
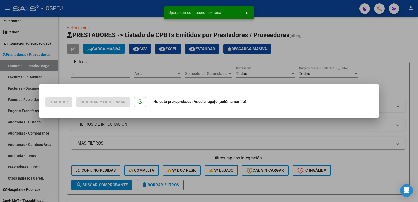
scroll to position [0, 0]
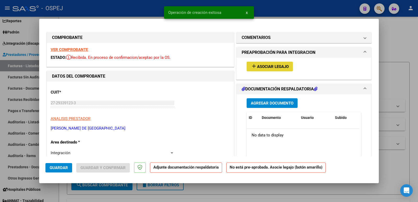
click at [272, 67] on span "Asociar Legajo" at bounding box center [273, 66] width 32 height 5
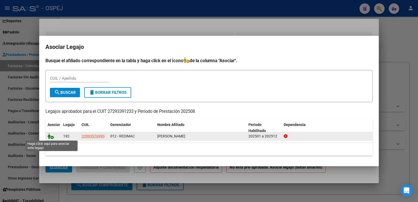
click at [49, 138] on icon at bounding box center [51, 136] width 6 height 6
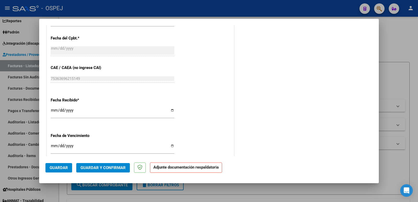
scroll to position [314, 0]
click at [55, 164] on button "Guardar" at bounding box center [58, 167] width 27 height 9
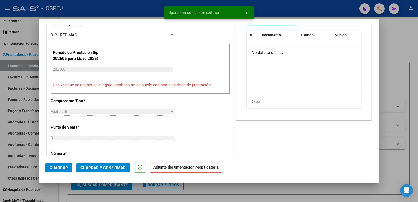
scroll to position [157, 0]
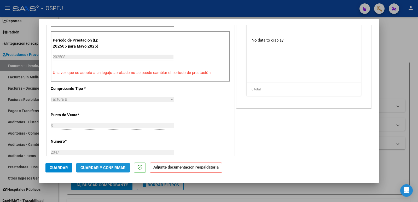
click at [118, 170] on button "Guardar y Confirmar" at bounding box center [103, 167] width 54 height 9
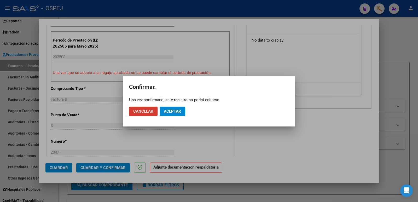
click at [176, 110] on span "Aceptar" at bounding box center [172, 111] width 17 height 5
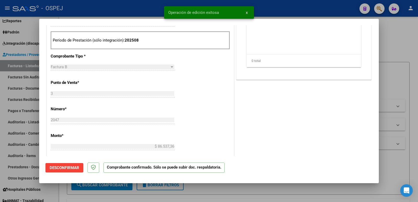
click at [143, 9] on div at bounding box center [209, 101] width 418 height 202
type input "$ 0,00"
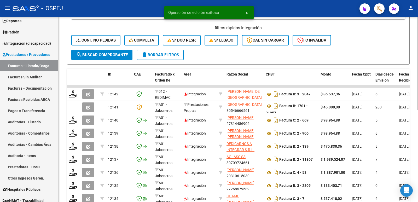
scroll to position [131, 0]
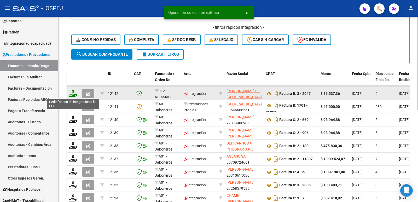
click at [71, 93] on icon at bounding box center [73, 93] width 8 height 7
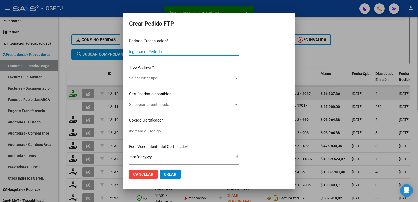
type input "202508"
type input "$ 86.537,36"
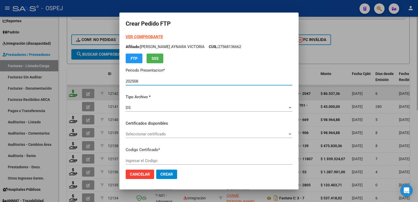
type input "arg0200059357699202402520261025sal"
type input "2026-10-25"
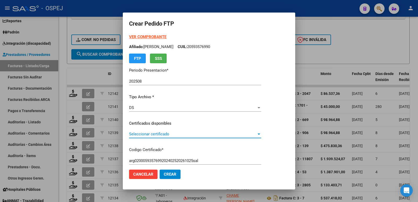
click at [181, 133] on span "Seleccionar certificado" at bounding box center [193, 134] width 128 height 5
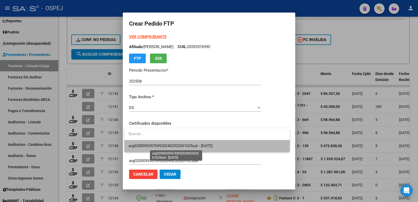
click at [187, 145] on span "arg0200059357699202402520261025sal - 2026-10-25" at bounding box center [171, 146] width 84 height 5
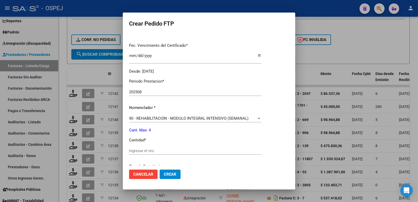
click at [187, 152] on input "Ingresar el nro" at bounding box center [195, 151] width 132 height 5
type input "4"
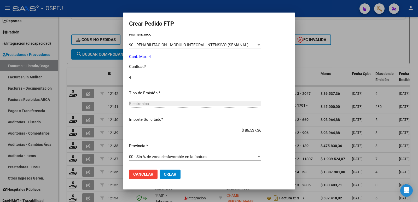
scroll to position [204, 0]
click at [173, 172] on button "Crear" at bounding box center [170, 174] width 21 height 9
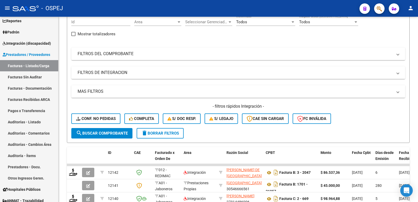
scroll to position [26, 0]
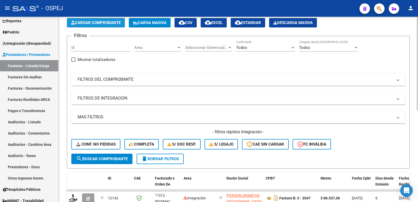
click at [84, 23] on span "Cargar Comprobante" at bounding box center [96, 22] width 50 height 5
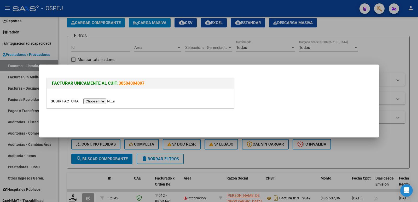
click at [90, 99] on input "file" at bounding box center [84, 101] width 66 height 5
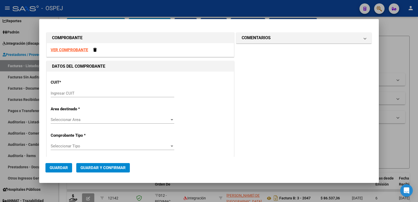
click at [65, 50] on strong "VER COMPROBANTE" at bounding box center [69, 50] width 37 height 5
click at [92, 96] on div "Ingresar CUIT" at bounding box center [113, 93] width 124 height 8
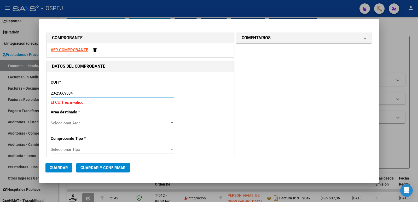
type input "23-25069884-4"
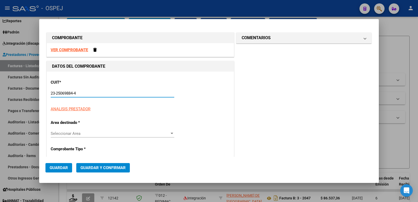
type input "3"
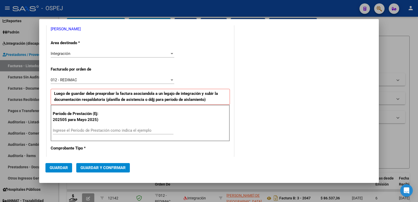
scroll to position [105, 0]
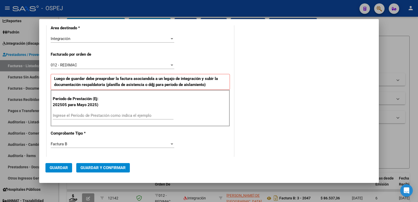
type input "23-25069884-4"
click at [131, 117] on input "Ingrese el Período de Prestación como indica el ejemplo" at bounding box center [113, 115] width 121 height 5
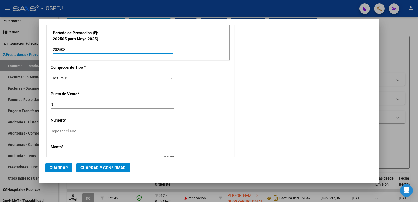
scroll to position [183, 0]
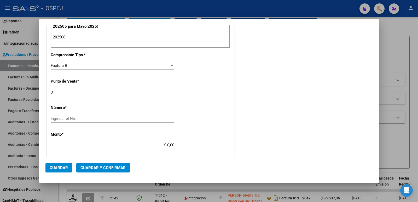
type input "202508"
click at [104, 119] on input "Ingresar el Nro." at bounding box center [113, 118] width 124 height 5
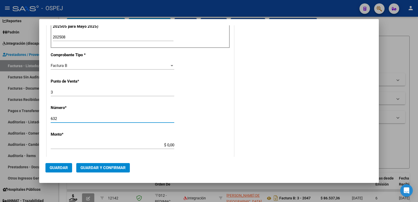
type input "632"
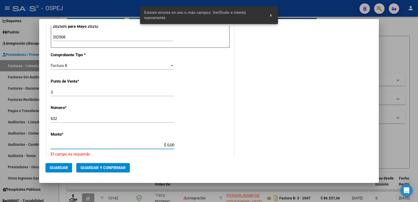
scroll to position [235, 0]
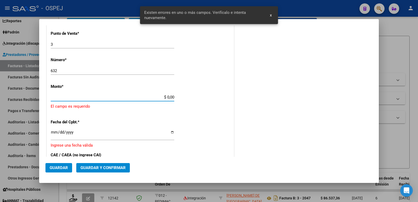
drag, startPoint x: 164, startPoint y: 144, endPoint x: 184, endPoint y: 144, distance: 19.6
click at [184, 144] on div "CUIT * 23-25069884-4 Ingresar CUIT ANALISIS PRESTADOR LOPEZ CLAUDIA SOCORRO ARC…" at bounding box center [140, 72] width 187 height 462
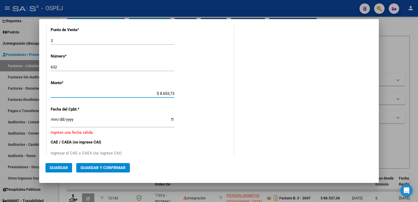
type input "$ 86.537,36"
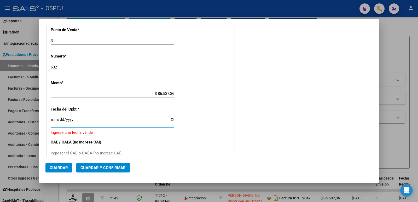
click at [53, 120] on input "Ingresar la fecha" at bounding box center [113, 121] width 124 height 8
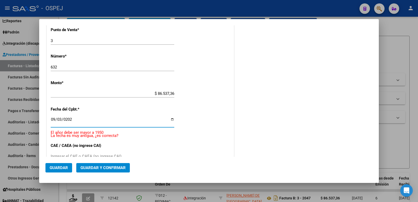
type input "2025-09-03"
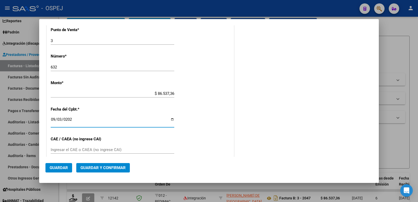
click at [53, 151] on input "Ingresar el CAE o CAEA (no ingrese CAI)" at bounding box center [113, 149] width 124 height 5
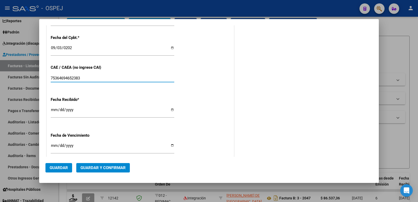
scroll to position [313, 0]
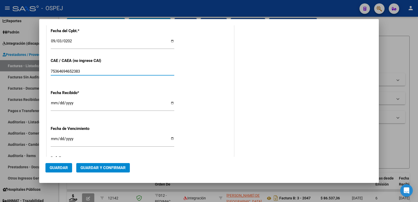
type input "75364694652383"
click at [55, 166] on span "Guardar" at bounding box center [59, 168] width 18 height 5
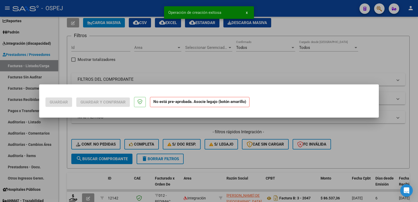
scroll to position [0, 0]
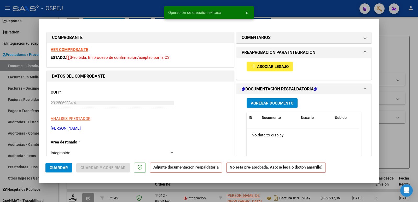
click at [281, 66] on span "Asociar Legajo" at bounding box center [273, 66] width 32 height 5
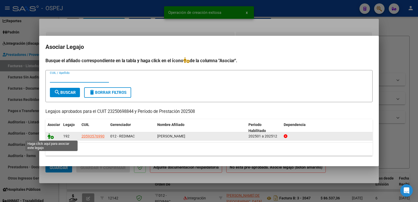
click at [49, 137] on icon at bounding box center [51, 136] width 6 height 6
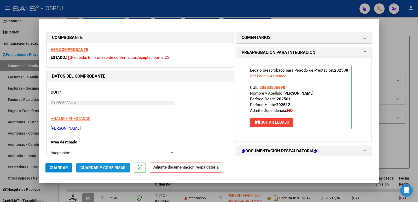
click at [96, 167] on span "Guardar y Confirmar" at bounding box center [103, 168] width 45 height 5
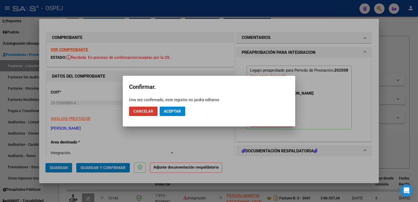
click at [172, 113] on span "Aceptar" at bounding box center [172, 111] width 17 height 5
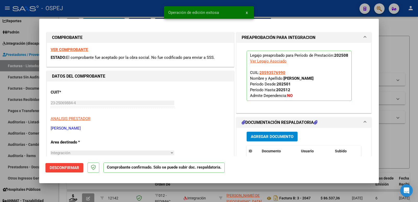
click at [117, 4] on div at bounding box center [209, 101] width 418 height 202
type input "$ 0,00"
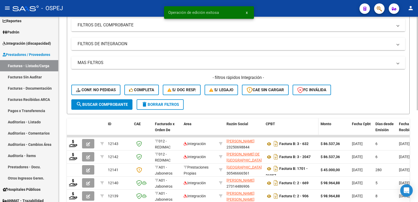
scroll to position [105, 0]
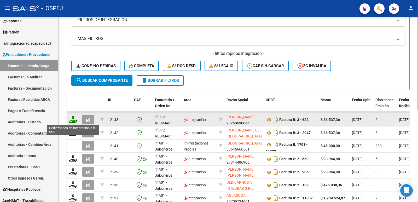
click at [71, 122] on icon at bounding box center [73, 119] width 8 height 7
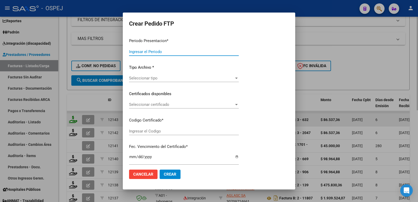
type input "202508"
type input "$ 86.537,36"
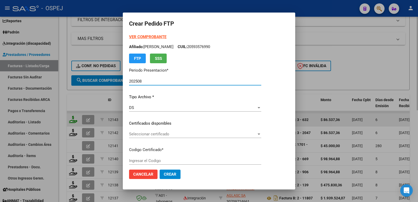
type input "arg0200059357699202402520261025sal"
type input "2026-10-25"
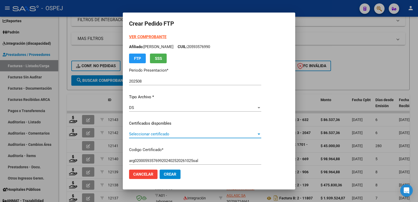
click at [156, 134] on span "Seleccionar certificado" at bounding box center [193, 134] width 128 height 5
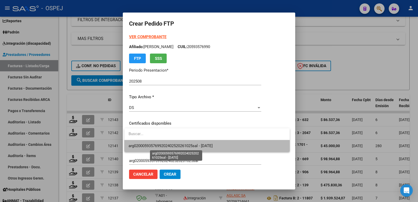
click at [158, 145] on span "arg0200059357699202402520261025sal - 2026-10-25" at bounding box center [171, 146] width 84 height 5
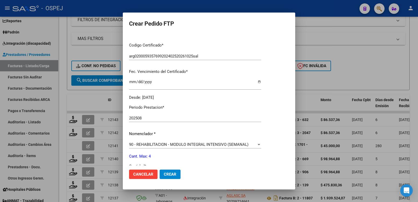
scroll to position [157, 0]
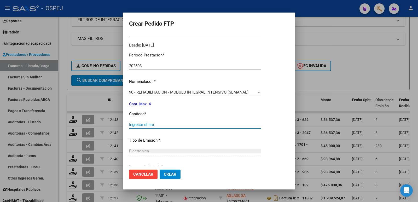
click at [179, 126] on input "Ingresar el nro" at bounding box center [195, 124] width 132 height 5
type input "4"
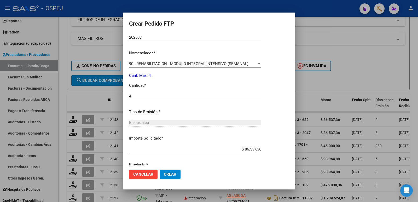
scroll to position [204, 0]
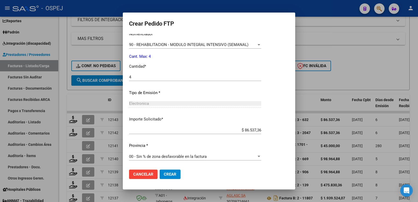
click at [167, 176] on span "Crear" at bounding box center [170, 174] width 13 height 5
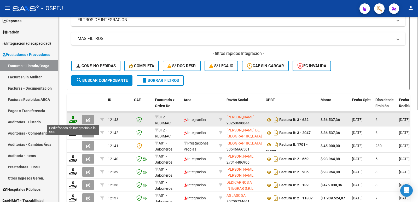
click at [73, 122] on icon at bounding box center [73, 119] width 8 height 7
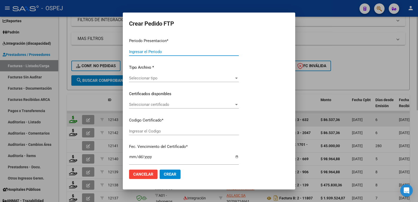
type input "202508"
type input "$ 86.537,36"
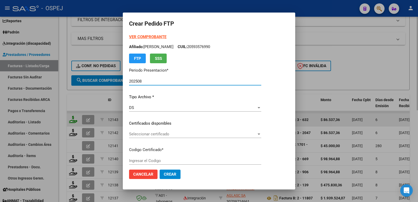
type input "arg0200059357699202402520261025sal"
type input "2026-10-25"
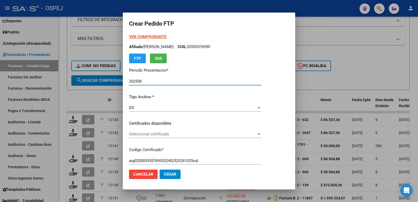
click at [150, 133] on span "Seleccionar certificado" at bounding box center [193, 134] width 128 height 5
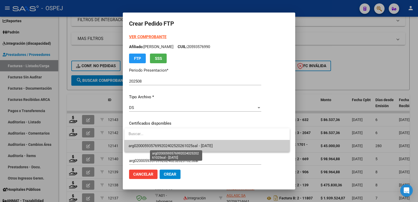
click at [156, 144] on span "arg0200059357699202402520261025sal - 2026-10-25" at bounding box center [171, 146] width 84 height 5
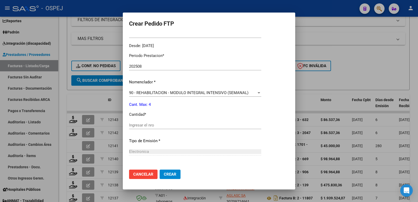
scroll to position [157, 0]
click at [151, 126] on input "Ingresar el nro" at bounding box center [195, 124] width 132 height 5
type input "4"
click at [172, 174] on span "Crear" at bounding box center [170, 174] width 13 height 5
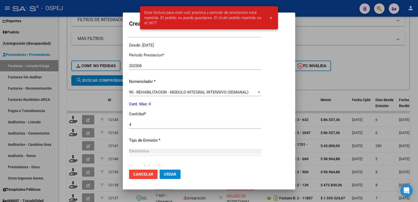
click at [357, 79] on div at bounding box center [209, 101] width 418 height 202
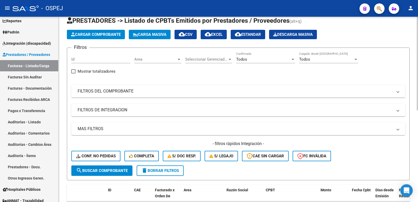
scroll to position [0, 0]
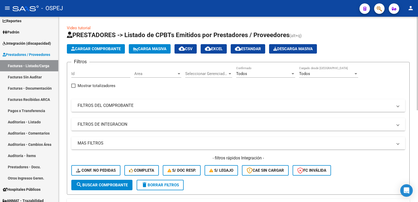
click at [80, 49] on span "Cargar Comprobante" at bounding box center [96, 49] width 50 height 5
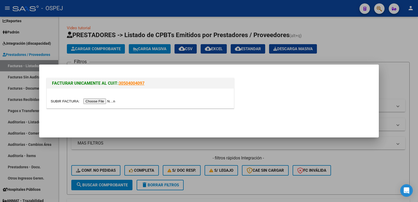
click at [101, 103] on input "file" at bounding box center [84, 101] width 66 height 5
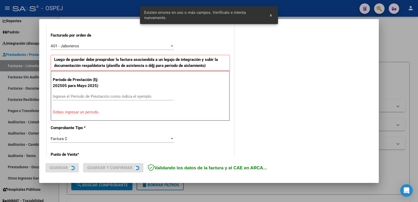
scroll to position [143, 0]
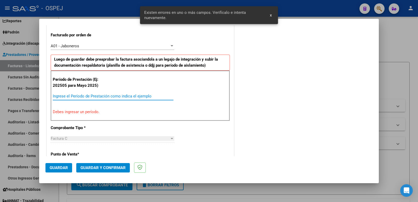
click at [126, 96] on input "Ingrese el Período de Prestación como indica el ejemplo" at bounding box center [113, 96] width 121 height 5
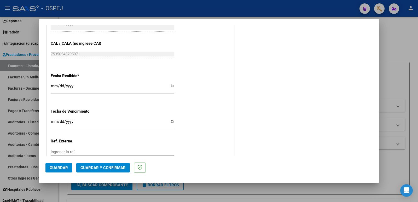
scroll to position [352, 0]
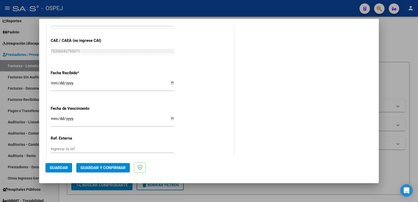
type input "202508"
click at [61, 167] on span "Guardar" at bounding box center [59, 168] width 18 height 5
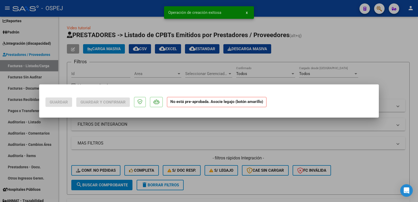
scroll to position [0, 0]
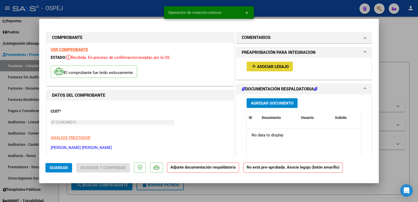
click at [277, 67] on span "Asociar Legajo" at bounding box center [273, 66] width 32 height 5
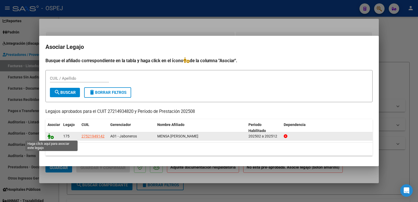
click at [49, 136] on icon at bounding box center [51, 136] width 6 height 6
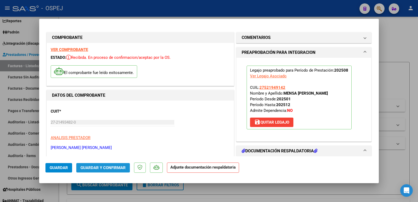
click at [93, 167] on span "Guardar y Confirmar" at bounding box center [103, 168] width 45 height 5
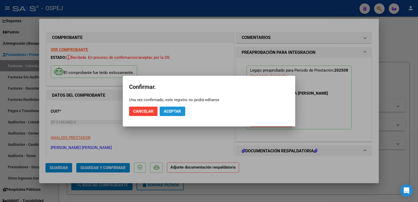
click at [167, 110] on span "Aceptar" at bounding box center [172, 111] width 17 height 5
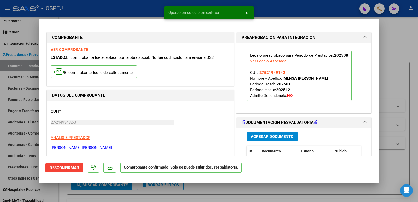
click at [136, 13] on div at bounding box center [209, 101] width 418 height 202
type input "$ 0,00"
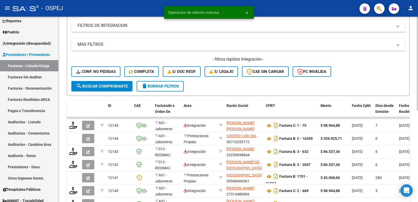
scroll to position [105, 0]
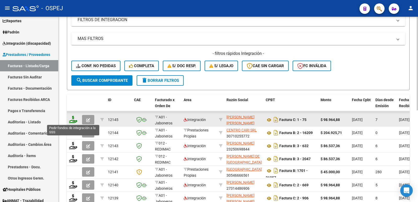
click at [73, 120] on icon at bounding box center [73, 119] width 8 height 7
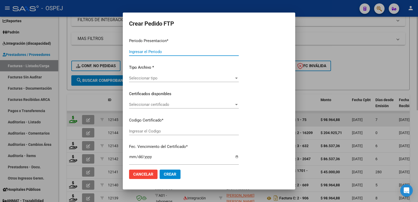
type input "202508"
type input "$ 98.964,88"
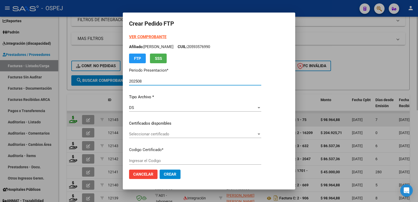
type input "arg01000521949142024021620290216-bsas"
type input "2029-02-01"
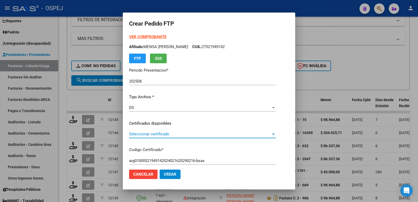
click at [160, 136] on span "Seleccionar certificado" at bounding box center [200, 134] width 142 height 5
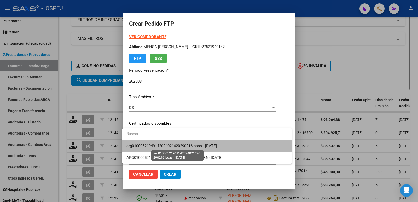
click at [162, 144] on span "arg01000521949142024021620290216-bsas - 2029-02-01" at bounding box center [172, 146] width 90 height 5
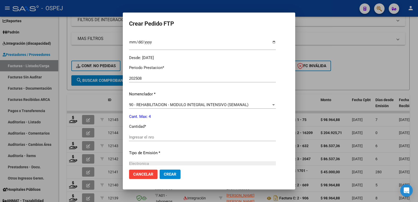
scroll to position [157, 0]
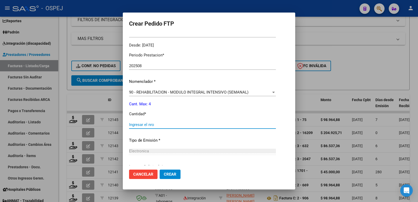
click at [142, 127] on input "Ingresar el nro" at bounding box center [202, 124] width 147 height 5
type input "4"
click at [167, 177] on button "Crear" at bounding box center [170, 174] width 21 height 9
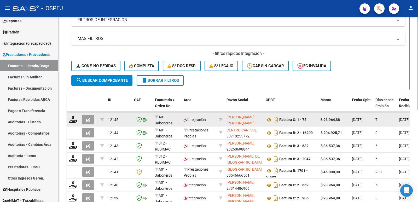
scroll to position [0, 0]
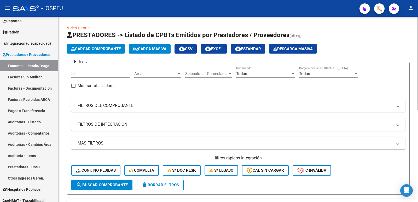
click at [92, 54] on app-list-header "PRESTADORES -> Listado de CPBTs Emitidos por Prestadores / Proveedores (alt+q) …" at bounding box center [238, 113] width 343 height 164
click at [98, 46] on button "Cargar Comprobante" at bounding box center [96, 48] width 58 height 9
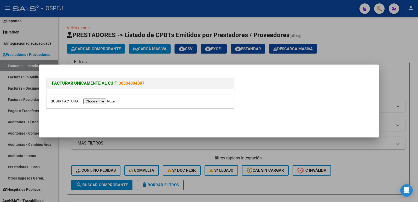
click at [95, 100] on input "file" at bounding box center [84, 101] width 66 height 5
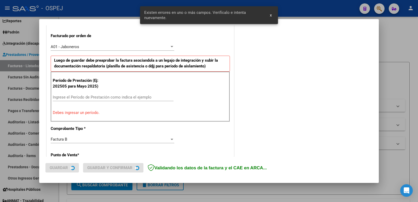
scroll to position [143, 0]
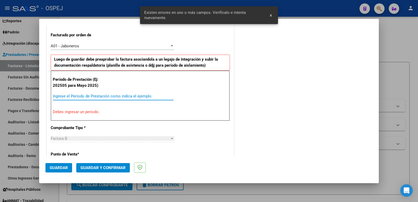
click at [112, 96] on input "Ingrese el Período de Prestación como indica el ejemplo" at bounding box center [113, 96] width 121 height 5
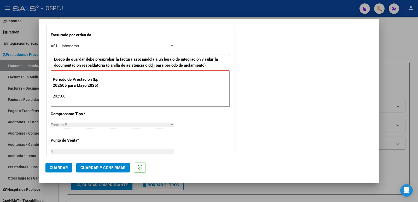
type input "202508"
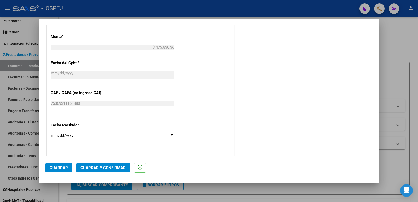
scroll to position [326, 0]
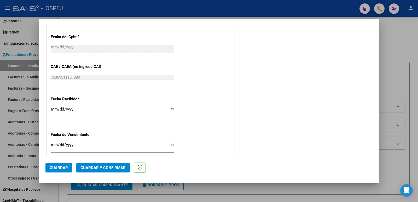
click at [54, 167] on span "Guardar" at bounding box center [59, 168] width 18 height 5
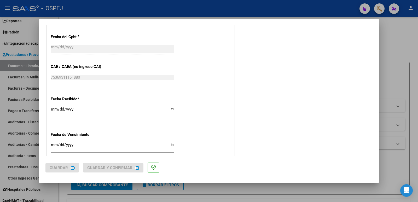
scroll to position [0, 0]
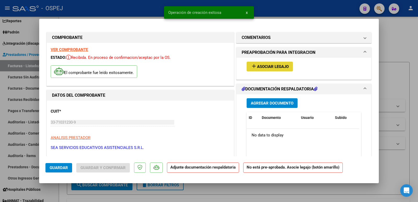
click at [264, 68] on span "Asociar Legajo" at bounding box center [273, 66] width 32 height 5
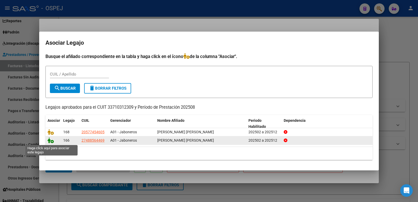
click at [49, 142] on icon at bounding box center [51, 141] width 6 height 6
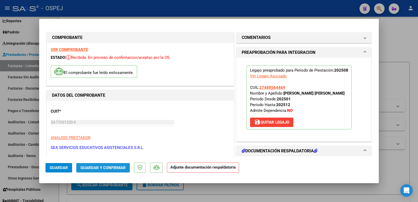
click at [105, 168] on span "Guardar y Confirmar" at bounding box center [103, 168] width 45 height 5
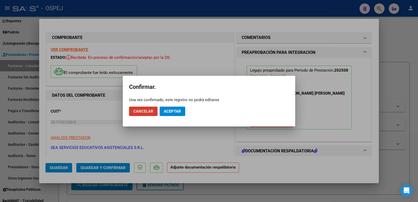
click at [172, 110] on span "Aceptar" at bounding box center [172, 111] width 17 height 5
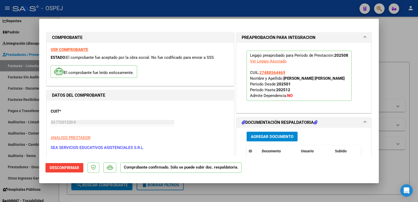
click at [117, 12] on div at bounding box center [209, 101] width 418 height 202
type input "$ 0,00"
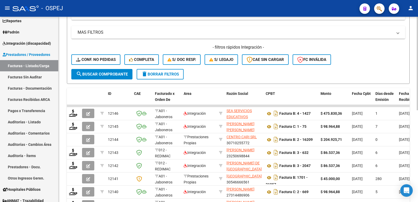
scroll to position [131, 0]
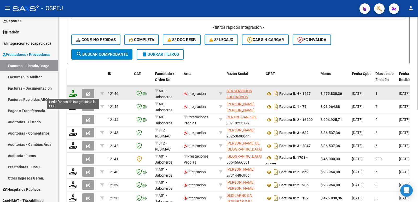
click at [73, 95] on icon at bounding box center [73, 93] width 8 height 7
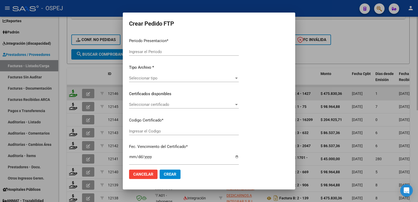
type input "202508"
type input "$ 475.830,36"
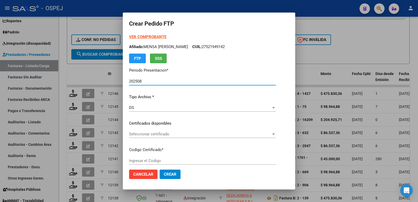
type input "ARG01000488564462023092020260920BS"
type input "2026-09-20"
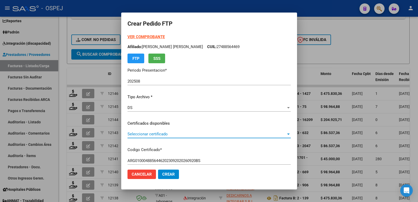
click at [180, 134] on span "Seleccionar certificado" at bounding box center [207, 134] width 159 height 5
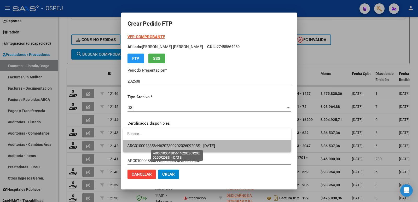
click at [181, 147] on span "ARG01000488564462023092020260920BS - 2026-09-20" at bounding box center [171, 146] width 88 height 5
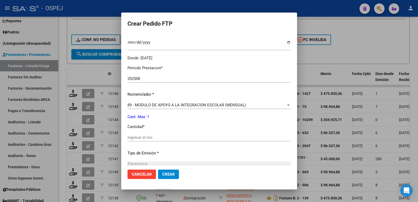
scroll to position [157, 0]
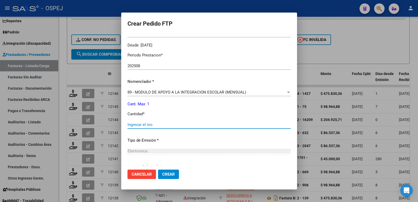
click at [145, 125] on input "Ingresar el nro" at bounding box center [209, 124] width 163 height 5
type input "1"
click at [167, 173] on span "Crear" at bounding box center [168, 174] width 13 height 5
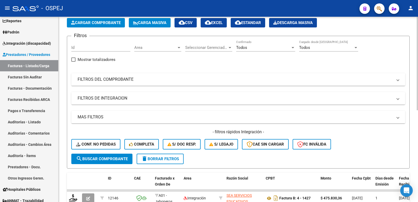
scroll to position [0, 0]
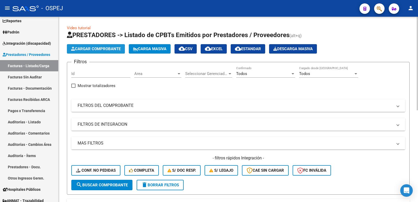
click at [98, 46] on button "Cargar Comprobante" at bounding box center [96, 48] width 58 height 9
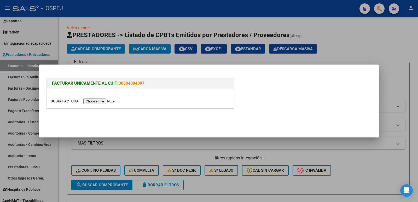
click at [101, 101] on input "file" at bounding box center [84, 101] width 66 height 5
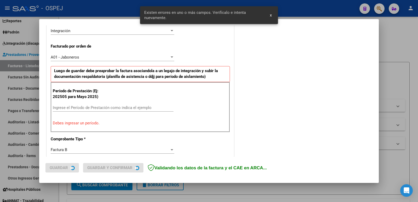
scroll to position [143, 0]
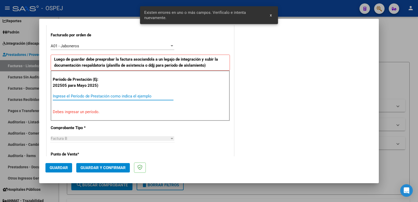
click at [113, 95] on input "Ingrese el Período de Prestación como indica el ejemplo" at bounding box center [113, 96] width 121 height 5
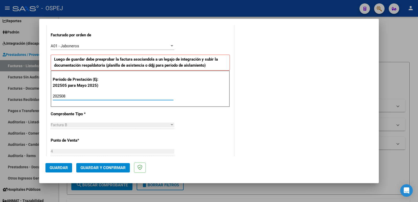
type input "202508"
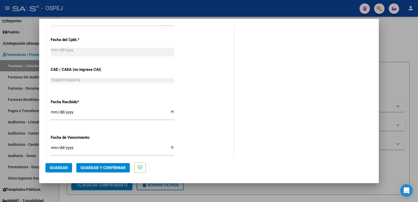
scroll to position [326, 0]
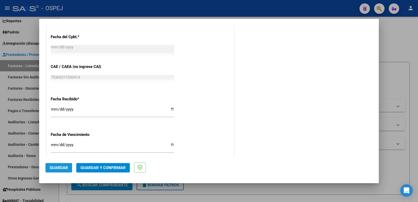
click at [60, 166] on span "Guardar" at bounding box center [59, 168] width 18 height 5
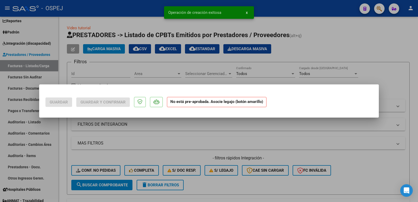
scroll to position [0, 0]
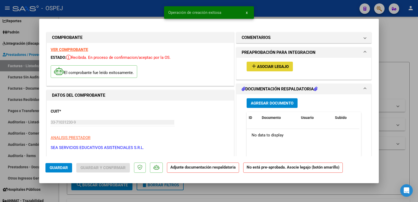
click at [270, 67] on span "Asociar Legajo" at bounding box center [273, 66] width 32 height 5
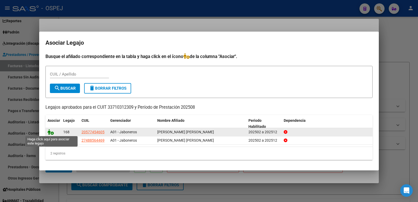
click at [50, 132] on icon at bounding box center [51, 132] width 6 height 6
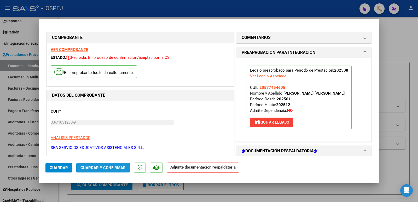
click at [88, 169] on span "Guardar y Confirmar" at bounding box center [103, 168] width 45 height 5
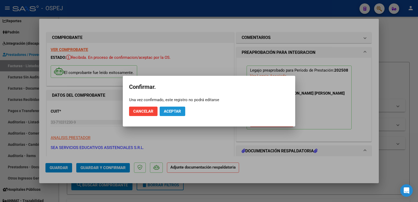
click at [171, 112] on span "Aceptar" at bounding box center [172, 111] width 17 height 5
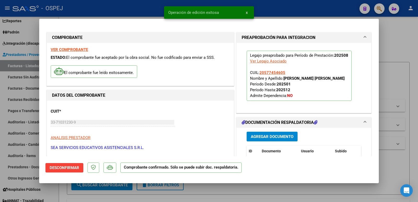
click at [148, 6] on div at bounding box center [209, 101] width 418 height 202
type input "$ 0,00"
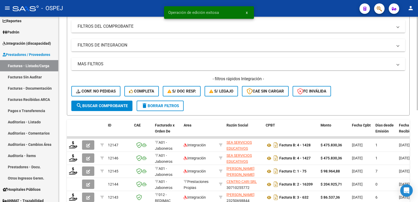
scroll to position [105, 0]
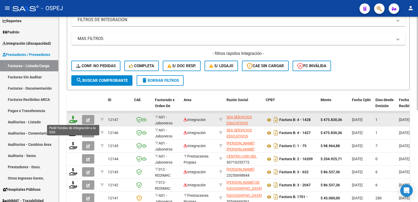
click at [73, 121] on icon at bounding box center [73, 119] width 8 height 7
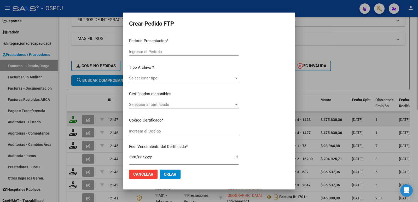
type input "202508"
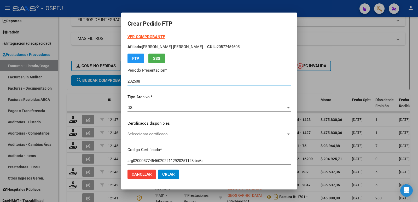
click at [149, 134] on span "Seleccionar certificado" at bounding box center [207, 134] width 159 height 5
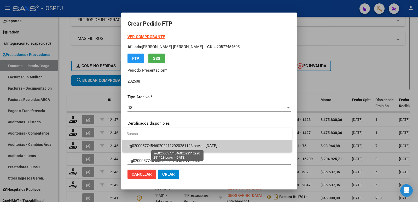
click at [150, 147] on span "arg02000577454602022112920251128-bsAs - 2025-11-28" at bounding box center [172, 146] width 91 height 5
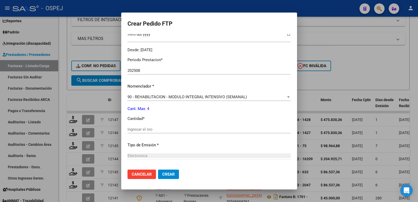
scroll to position [157, 0]
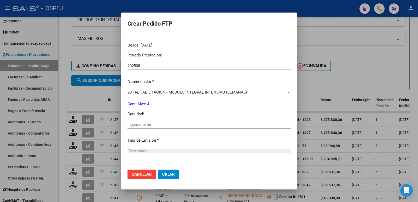
click at [174, 128] on div "Ingresar el nro" at bounding box center [209, 125] width 163 height 8
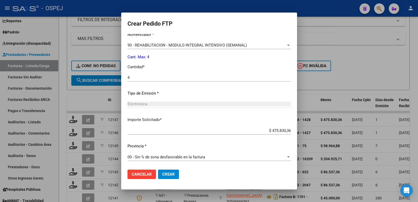
scroll to position [204, 0]
click at [171, 176] on span "Crear" at bounding box center [168, 174] width 13 height 5
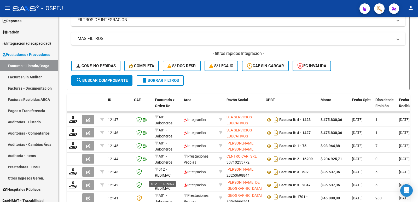
scroll to position [0, 0]
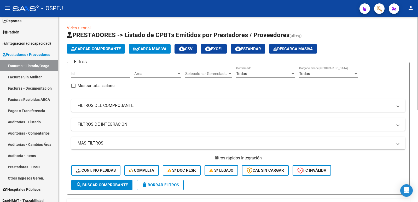
click at [107, 52] on button "Cargar Comprobante" at bounding box center [96, 48] width 58 height 9
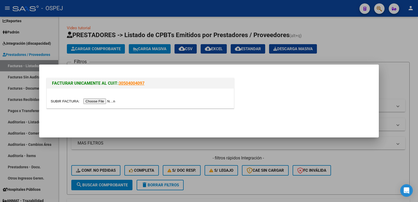
click at [101, 99] on input "file" at bounding box center [84, 101] width 66 height 5
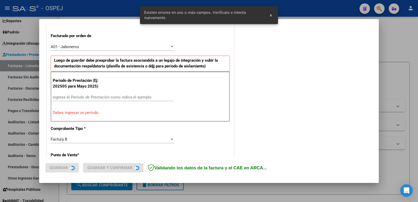
scroll to position [143, 0]
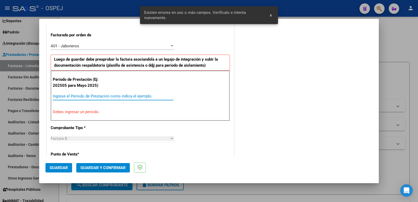
click at [111, 97] on input "Ingrese el Período de Prestación como indica el ejemplo" at bounding box center [113, 96] width 121 height 5
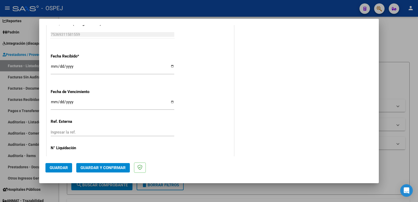
scroll to position [385, 0]
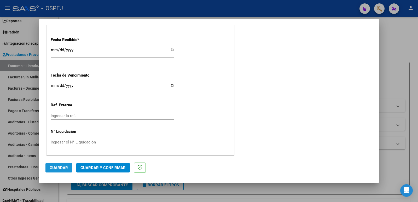
click at [61, 167] on span "Guardar" at bounding box center [59, 168] width 18 height 5
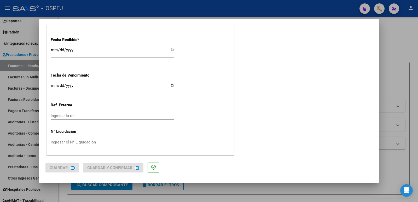
scroll to position [0, 0]
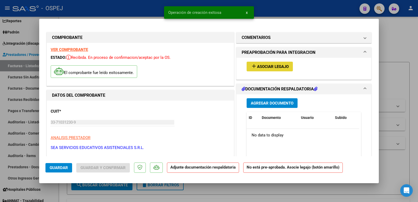
click at [258, 66] on span "Asociar Legajo" at bounding box center [273, 66] width 32 height 5
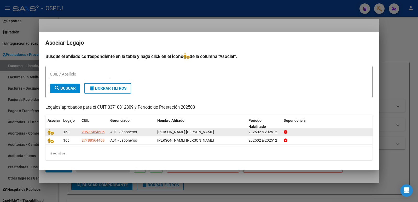
click at [184, 132] on span "REYNOSO SANTIAGO NICOLAS" at bounding box center [185, 132] width 57 height 4
click at [49, 132] on icon at bounding box center [51, 132] width 6 height 6
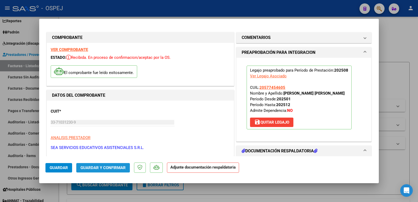
click at [93, 169] on span "Guardar y Confirmar" at bounding box center [103, 168] width 45 height 5
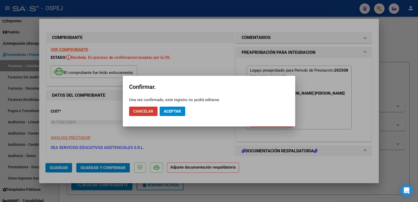
click at [167, 111] on span "Aceptar" at bounding box center [172, 111] width 17 height 5
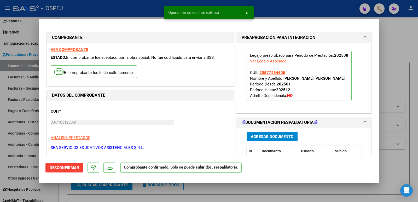
click at [141, 11] on div at bounding box center [209, 101] width 418 height 202
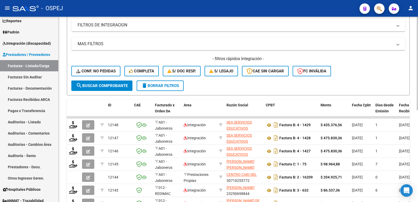
scroll to position [105, 0]
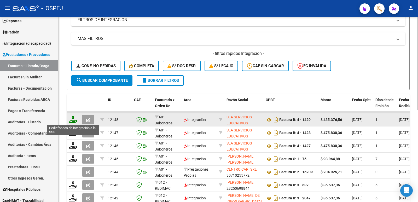
click at [77, 121] on icon at bounding box center [73, 119] width 8 height 7
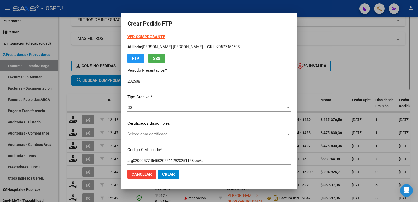
click at [137, 132] on div "Seleccionar certificado Seleccionar certificado" at bounding box center [209, 134] width 163 height 8
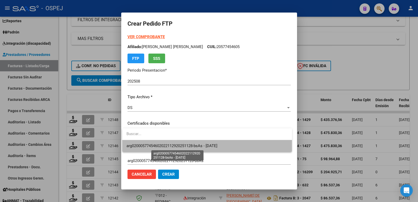
click at [139, 146] on span "arg02000577454602022112920251128-bsAs - 2025-11-28" at bounding box center [172, 146] width 91 height 5
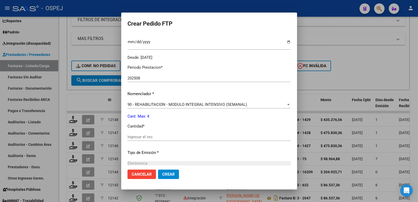
scroll to position [157, 0]
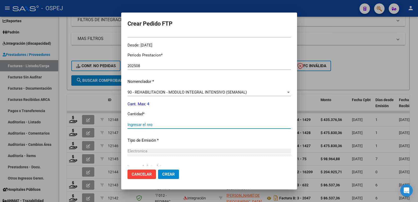
click at [177, 123] on input "Ingresar el nro" at bounding box center [209, 124] width 163 height 5
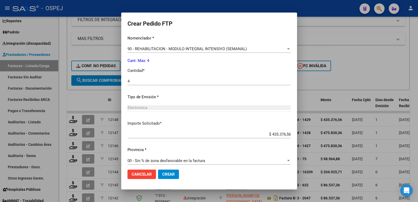
scroll to position [204, 0]
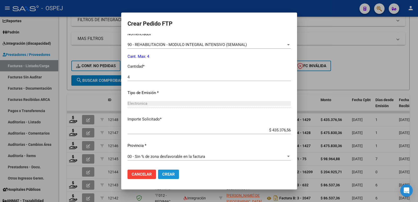
click at [166, 175] on span "Crear" at bounding box center [168, 174] width 13 height 5
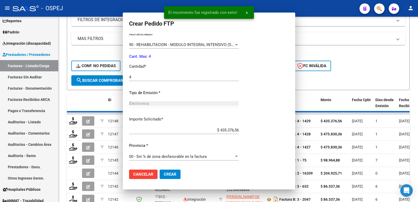
scroll to position [175, 0]
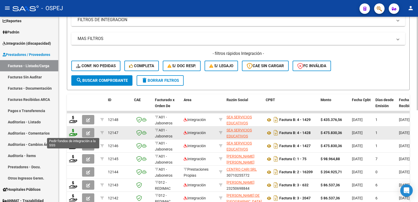
click at [73, 134] on icon at bounding box center [73, 132] width 8 height 7
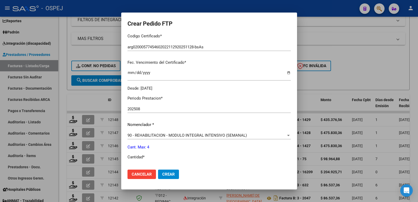
scroll to position [131, 0]
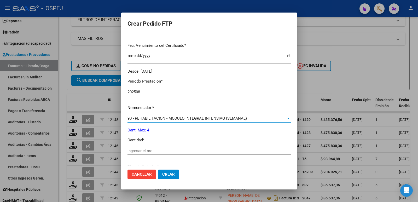
click at [287, 118] on div at bounding box center [288, 118] width 3 height 1
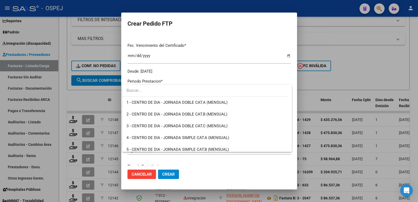
scroll to position [1032, 0]
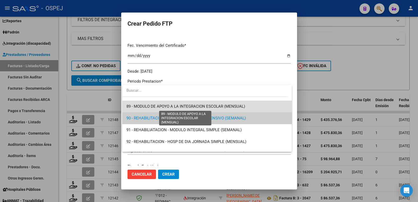
click at [219, 106] on span "89 - MODULO DE APOYO A LA INTEGRACION ESCOLAR (MENSUAL)" at bounding box center [186, 106] width 119 height 5
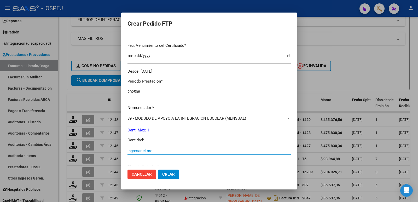
click at [154, 151] on input "Ingresar el nro" at bounding box center [209, 151] width 163 height 5
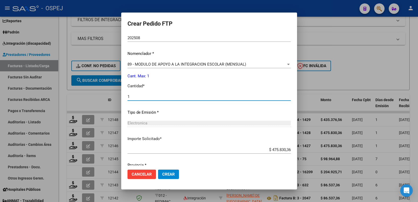
scroll to position [204, 0]
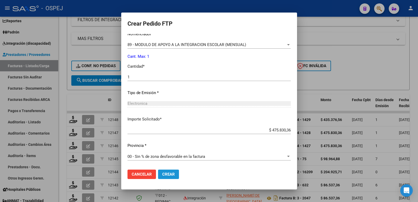
click at [166, 174] on span "Crear" at bounding box center [168, 174] width 13 height 5
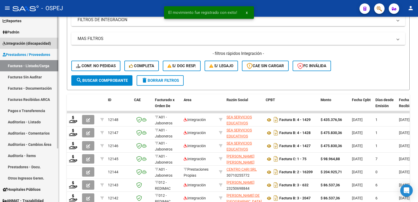
click at [18, 43] on span "Integración (discapacidad)" at bounding box center [27, 44] width 48 height 6
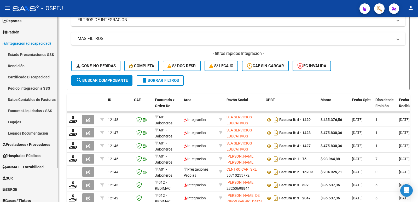
click at [24, 88] on link "Pedido Integración a SSS" at bounding box center [29, 88] width 58 height 11
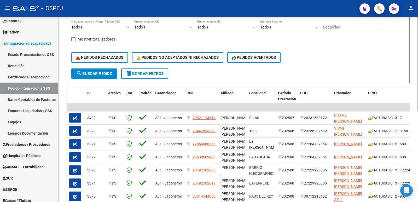
scroll to position [52, 0]
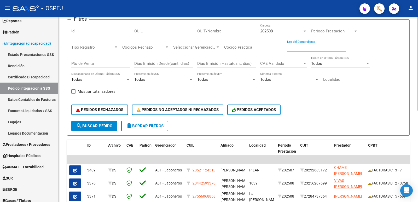
click at [294, 46] on input "Nro del Comprobante" at bounding box center [316, 47] width 59 height 5
click at [96, 126] on span "search Buscar Pedido" at bounding box center [94, 126] width 36 height 5
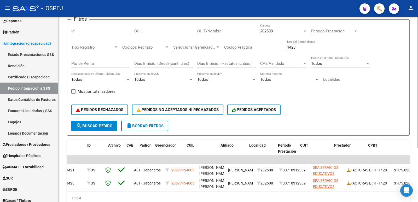
scroll to position [0, 0]
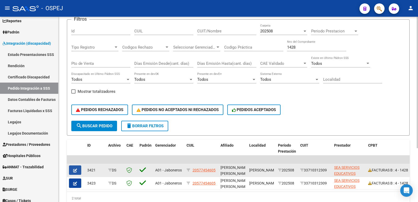
click at [78, 168] on button "button" at bounding box center [75, 170] width 12 height 9
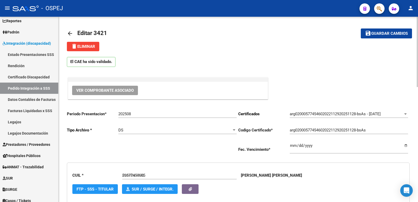
click at [89, 45] on span "delete Eliminar" at bounding box center [83, 46] width 24 height 5
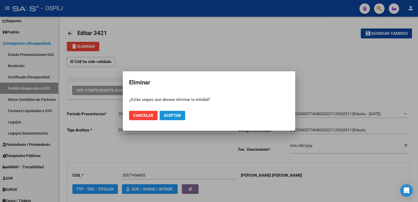
click at [178, 116] on span "Aceptar" at bounding box center [172, 115] width 17 height 5
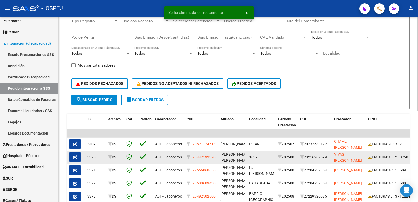
scroll to position [52, 0]
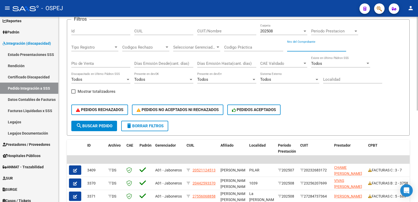
click at [337, 48] on input "Nro del Comprobante" at bounding box center [316, 47] width 59 height 5
click at [96, 124] on span "search Buscar Pedido" at bounding box center [94, 126] width 36 height 5
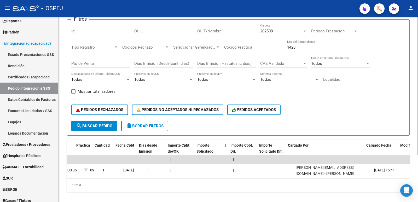
scroll to position [0, 425]
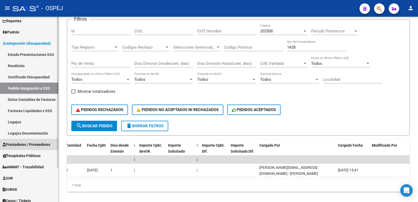
click at [28, 145] on span "Prestadores / Proveedores" at bounding box center [27, 145] width 48 height 6
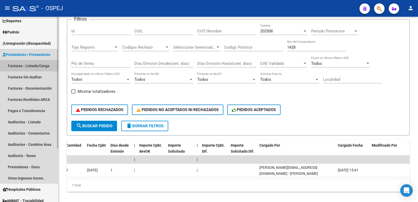
click at [29, 64] on link "Facturas - Listado/Carga" at bounding box center [29, 65] width 58 height 11
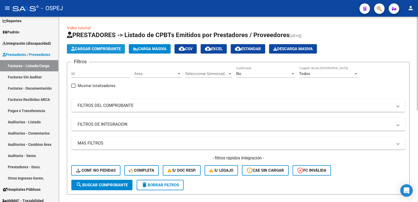
click at [91, 48] on span "Cargar Comprobante" at bounding box center [96, 49] width 50 height 5
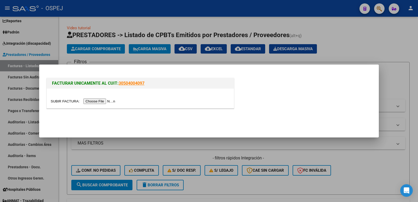
click at [93, 100] on input "file" at bounding box center [84, 101] width 66 height 5
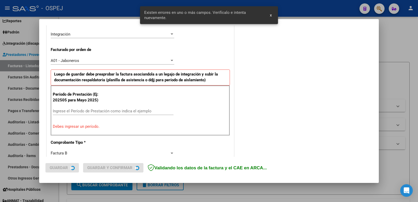
scroll to position [143, 0]
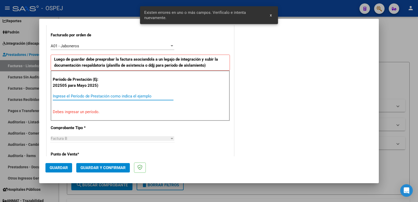
click at [132, 96] on input "Ingrese el Período de Prestación como indica el ejemplo" at bounding box center [113, 96] width 121 height 5
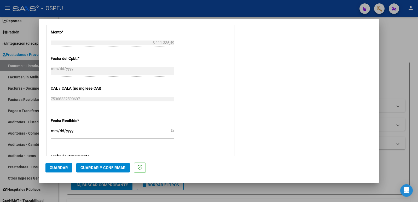
scroll to position [352, 0]
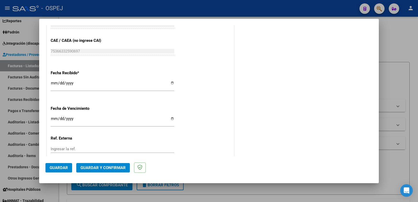
click at [54, 166] on span "Guardar" at bounding box center [59, 168] width 18 height 5
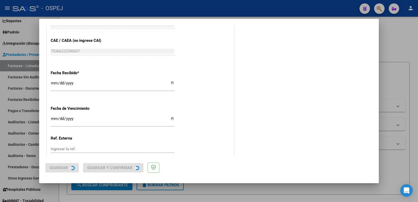
scroll to position [0, 0]
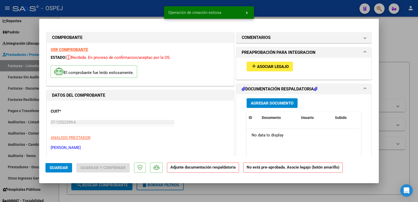
click at [268, 67] on span "Asociar Legajo" at bounding box center [273, 66] width 32 height 5
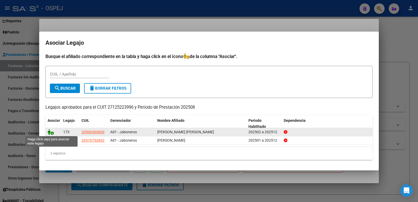
click at [49, 133] on icon at bounding box center [51, 132] width 6 height 6
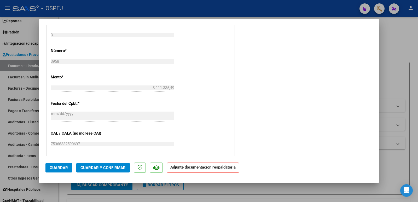
scroll to position [261, 0]
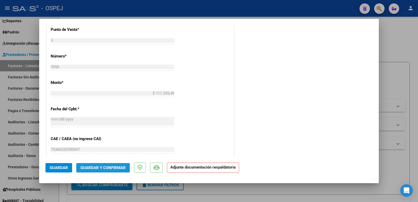
click at [110, 167] on span "Guardar y Confirmar" at bounding box center [103, 168] width 45 height 5
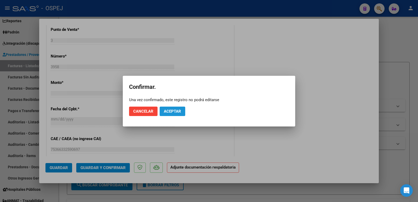
click at [174, 113] on span "Aceptar" at bounding box center [172, 111] width 17 height 5
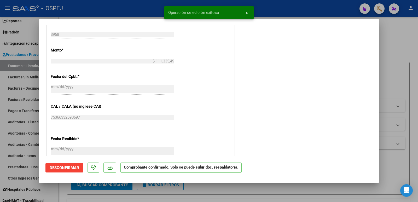
click at [151, 9] on div at bounding box center [209, 101] width 418 height 202
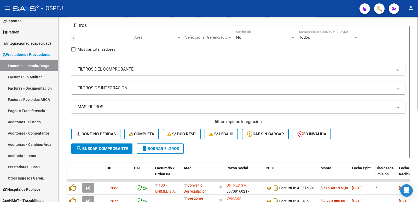
scroll to position [0, 0]
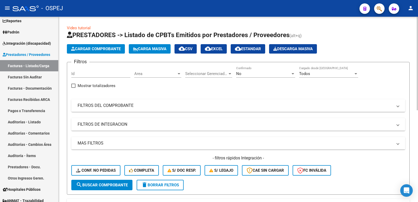
click at [267, 73] on div "No" at bounding box center [263, 73] width 54 height 5
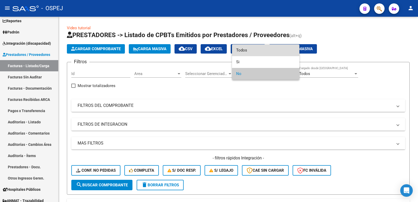
click at [264, 51] on span "Todos" at bounding box center [265, 50] width 59 height 12
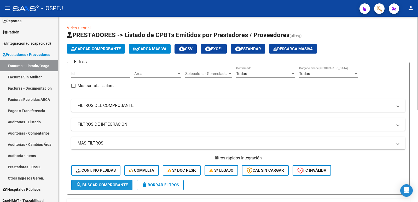
click at [106, 184] on span "search Buscar Comprobante" at bounding box center [102, 185] width 52 height 5
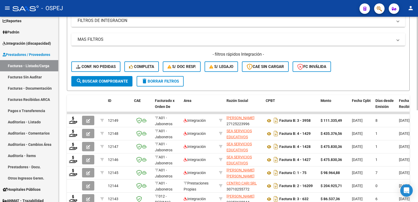
scroll to position [105, 0]
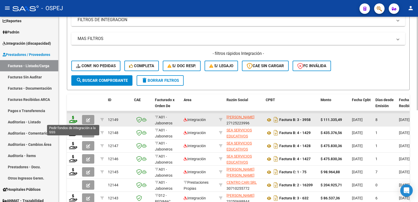
click at [74, 120] on icon at bounding box center [73, 119] width 8 height 7
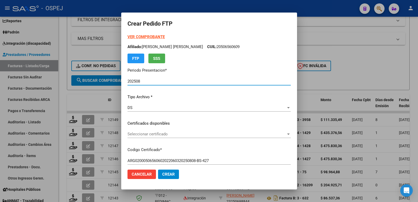
click at [180, 134] on span "Seleccionar certificado" at bounding box center [207, 134] width 159 height 5
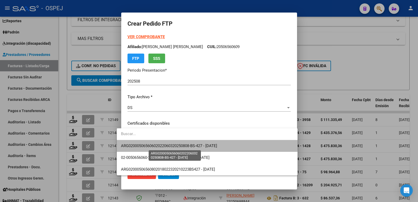
click at [181, 144] on span "ARG02000506560602022060320250808-BS-427 - 2025-06-03" at bounding box center [169, 146] width 96 height 5
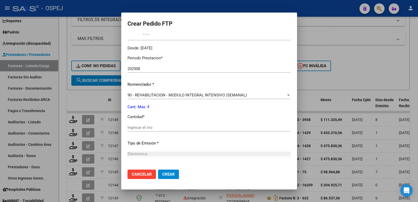
scroll to position [157, 0]
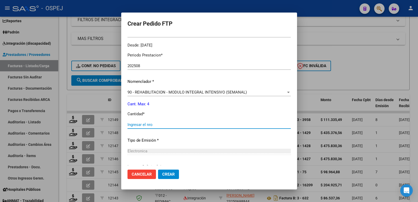
click at [179, 126] on input "Ingresar el nro" at bounding box center [209, 124] width 163 height 5
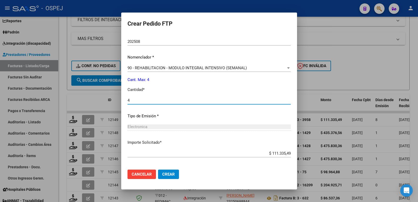
scroll to position [204, 0]
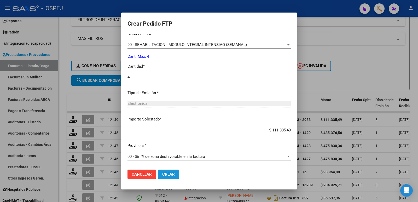
click at [162, 174] on span "Crear" at bounding box center [168, 174] width 13 height 5
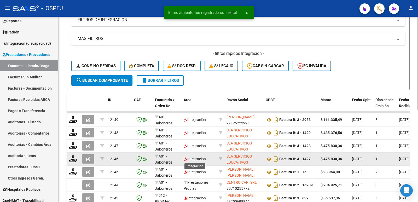
scroll to position [0, 0]
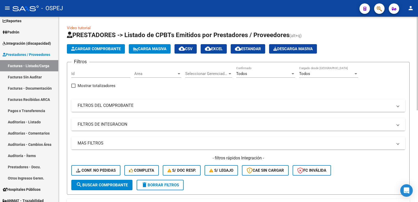
click at [111, 49] on span "Cargar Comprobante" at bounding box center [96, 49] width 50 height 5
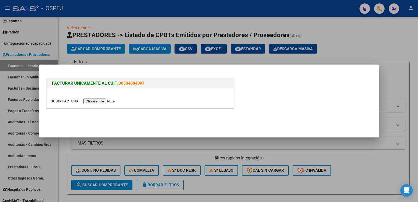
click at [101, 101] on input "file" at bounding box center [84, 101] width 66 height 5
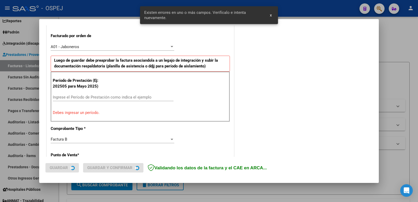
scroll to position [143, 0]
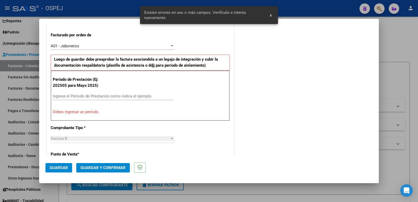
click at [115, 94] on div "Ingrese el Período de Prestación como indica el ejemplo" at bounding box center [113, 96] width 121 height 8
click at [114, 95] on input "Ingrese el Período de Prestación como indica el ejemplo" at bounding box center [113, 96] width 121 height 5
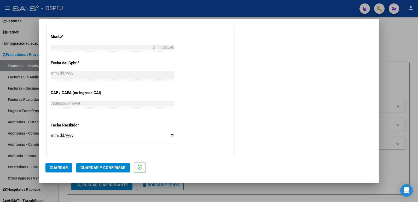
scroll to position [326, 0]
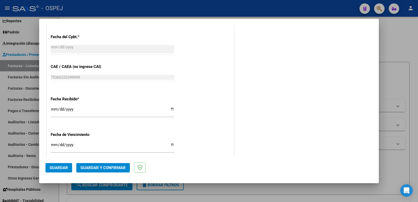
click at [62, 170] on span "Guardar" at bounding box center [59, 168] width 18 height 5
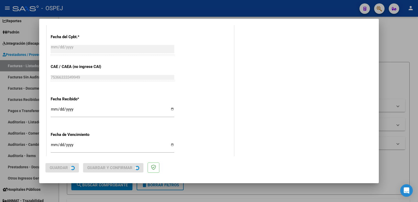
scroll to position [0, 0]
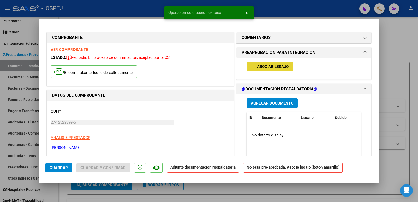
click at [286, 68] on span "Asociar Legajo" at bounding box center [273, 66] width 32 height 5
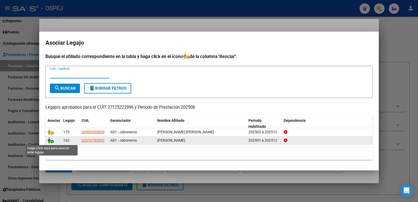
click at [48, 143] on icon at bounding box center [51, 141] width 6 height 6
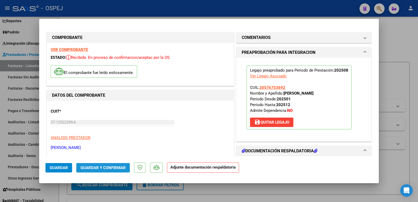
click at [90, 167] on span "Guardar y Confirmar" at bounding box center [103, 168] width 45 height 5
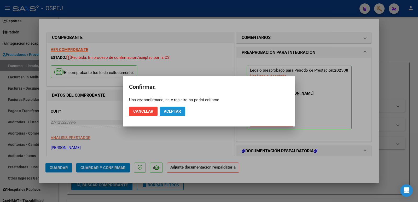
click at [168, 112] on span "Aceptar" at bounding box center [172, 111] width 17 height 5
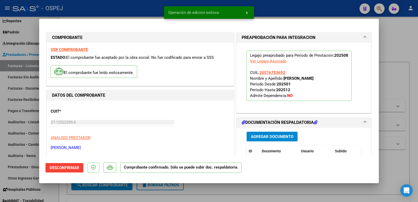
click at [145, 9] on div at bounding box center [209, 101] width 418 height 202
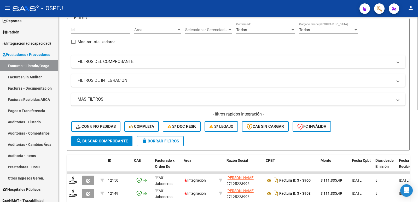
scroll to position [78, 0]
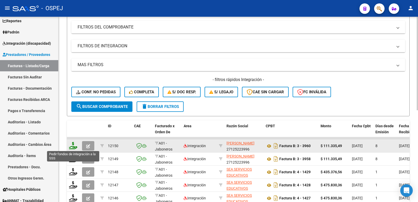
click at [76, 147] on icon at bounding box center [73, 145] width 8 height 7
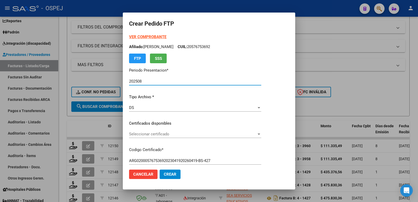
click at [142, 133] on span "Seleccionar certificado" at bounding box center [193, 134] width 128 height 5
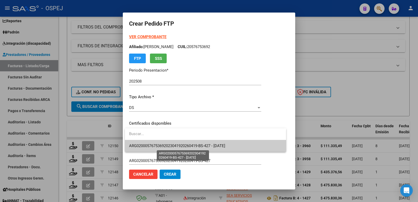
click at [149, 145] on span "ARG02000576753692023041920260419-BS-427 - 2026-04-01" at bounding box center [177, 146] width 96 height 5
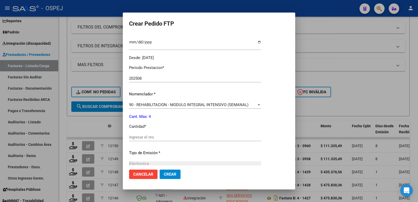
scroll to position [157, 0]
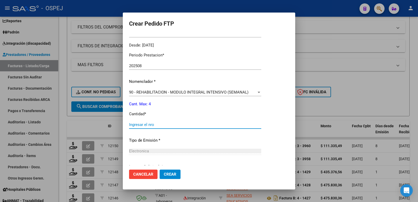
click at [166, 126] on input "Ingresar el nro" at bounding box center [195, 124] width 132 height 5
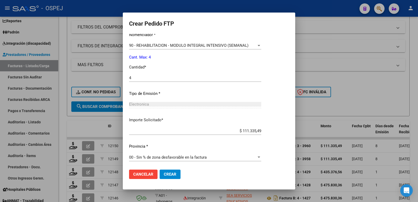
scroll to position [204, 0]
click at [174, 177] on button "Crear" at bounding box center [170, 174] width 21 height 9
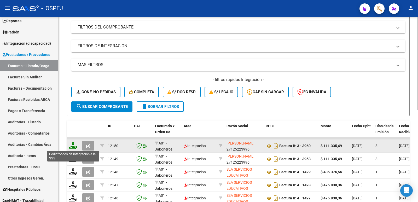
click at [72, 146] on icon at bounding box center [73, 145] width 8 height 7
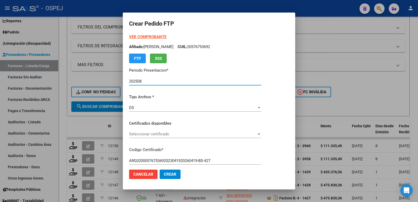
click at [213, 135] on span "Seleccionar certificado" at bounding box center [193, 134] width 128 height 5
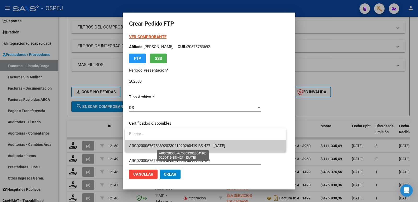
click at [211, 145] on span "ARG02000576753692023041920260419-BS-427 - 2026-04-01" at bounding box center [177, 146] width 96 height 5
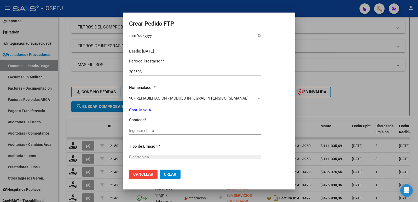
scroll to position [157, 0]
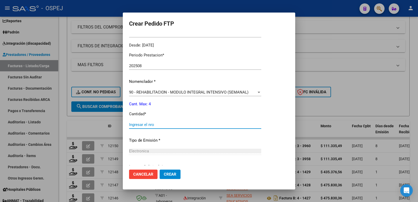
click at [174, 124] on input "Ingresar el nro" at bounding box center [195, 124] width 132 height 5
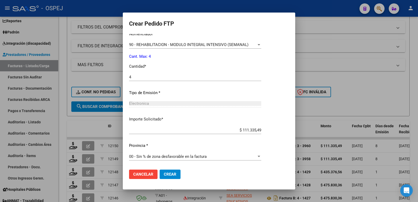
click at [171, 174] on span "Crear" at bounding box center [170, 174] width 13 height 5
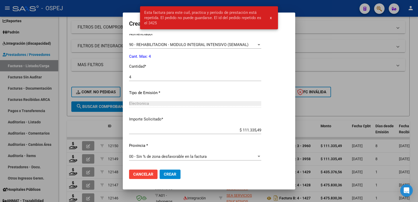
click at [391, 43] on div at bounding box center [209, 101] width 418 height 202
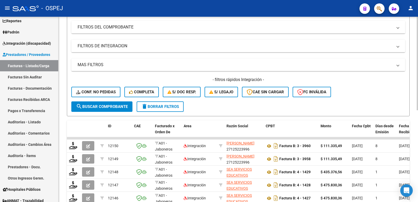
scroll to position [0, 0]
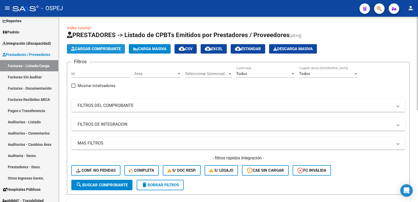
click at [118, 49] on span "Cargar Comprobante" at bounding box center [96, 49] width 50 height 5
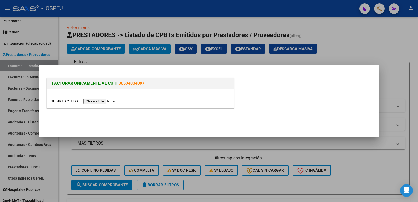
click at [90, 102] on input "file" at bounding box center [84, 101] width 66 height 5
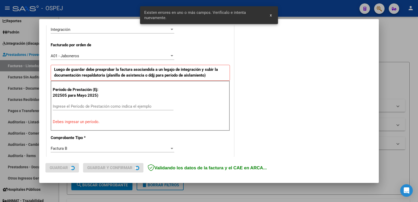
scroll to position [143, 0]
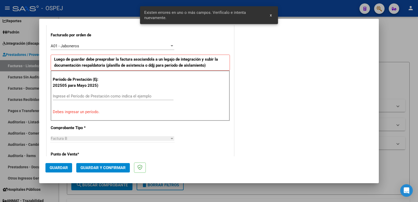
click at [113, 93] on div "Ingrese el Período de Prestación como indica el ejemplo" at bounding box center [113, 96] width 121 height 8
click at [113, 96] on input "Ingrese el Período de Prestación como indica el ejemplo" at bounding box center [113, 96] width 121 height 5
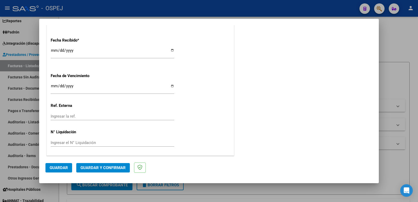
scroll to position [385, 0]
click at [69, 167] on button "Guardar" at bounding box center [58, 167] width 27 height 9
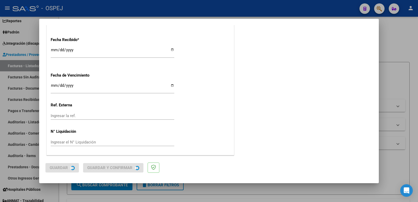
scroll to position [0, 0]
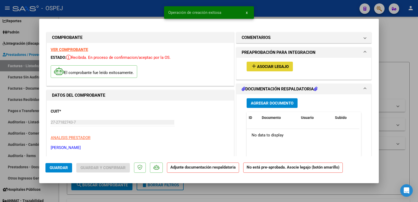
click at [270, 67] on span "Asociar Legajo" at bounding box center [273, 66] width 32 height 5
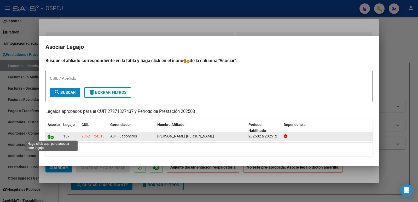
click at [51, 136] on icon at bounding box center [51, 136] width 6 height 6
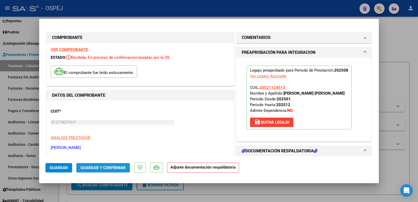
click at [115, 167] on span "Guardar y Confirmar" at bounding box center [103, 168] width 45 height 5
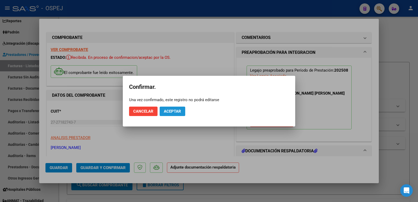
click at [176, 112] on span "Aceptar" at bounding box center [172, 111] width 17 height 5
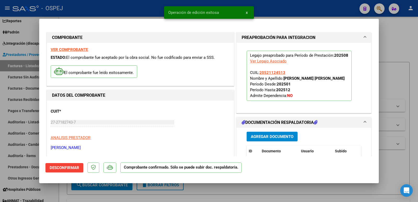
click at [119, 16] on div at bounding box center [209, 101] width 418 height 202
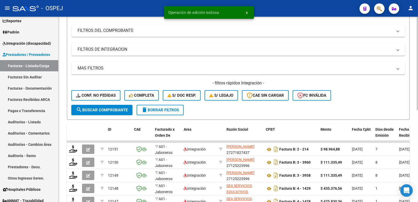
scroll to position [105, 0]
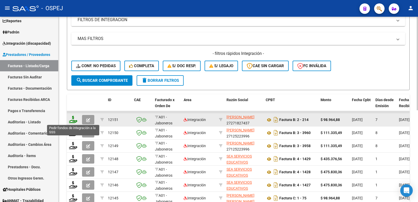
click at [71, 118] on icon at bounding box center [73, 119] width 8 height 7
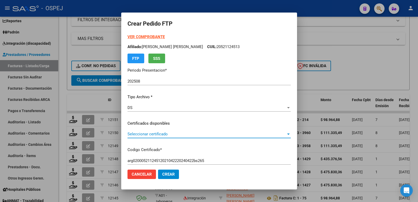
click at [168, 135] on span "Seleccionar certificado" at bounding box center [207, 134] width 159 height 5
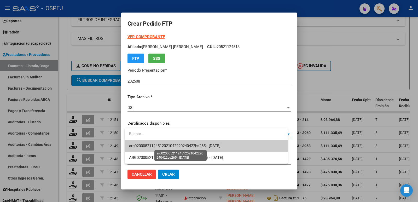
click at [173, 144] on span "arg02000521124512021042220240422bs265 - 2026-04-22" at bounding box center [175, 146] width 92 height 5
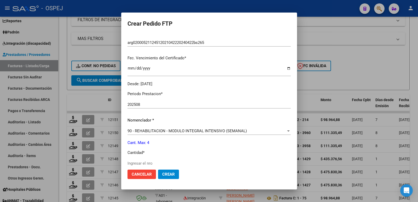
scroll to position [157, 0]
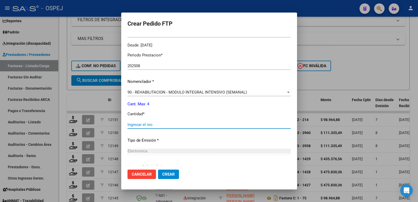
click at [169, 124] on input "Ingresar el nro" at bounding box center [209, 124] width 163 height 5
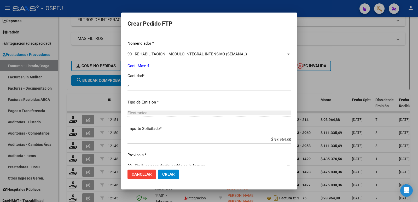
scroll to position [204, 0]
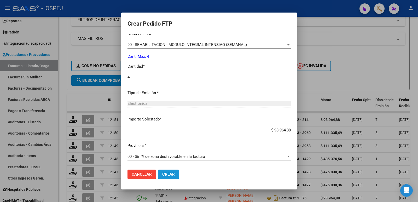
click at [178, 175] on button "Crear" at bounding box center [168, 174] width 21 height 9
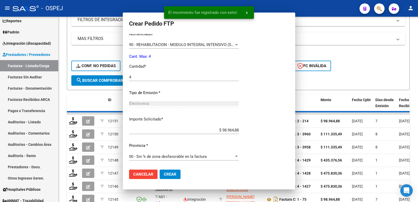
scroll to position [0, 0]
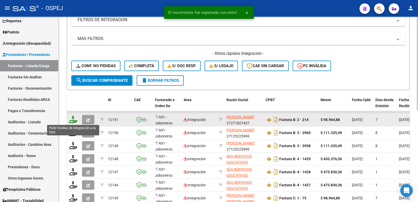
click at [76, 120] on icon at bounding box center [73, 119] width 8 height 7
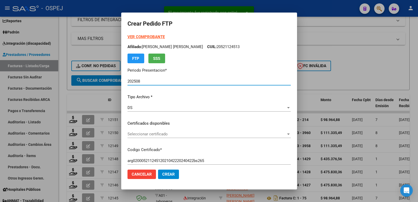
click at [199, 133] on span "Seleccionar certificado" at bounding box center [207, 134] width 159 height 5
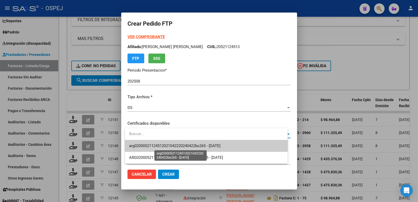
click at [202, 147] on span "arg02000521124512021042220240422bs265 - 2026-04-22" at bounding box center [175, 146] width 92 height 5
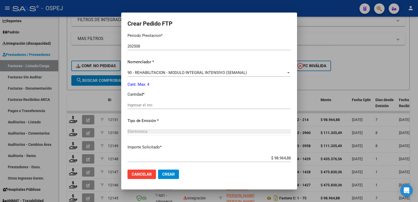
scroll to position [183, 0]
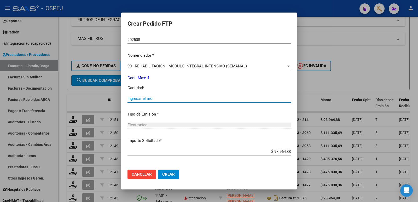
click at [170, 99] on input "Ingresar el nro" at bounding box center [209, 98] width 163 height 5
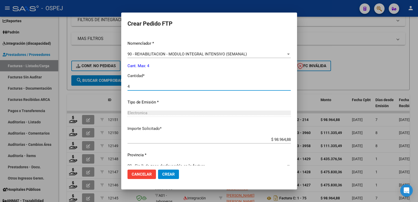
scroll to position [204, 0]
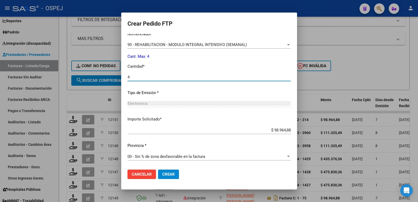
click at [177, 175] on button "Crear" at bounding box center [168, 174] width 21 height 9
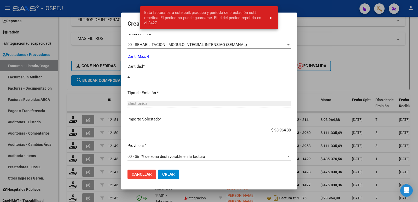
click at [334, 17] on div at bounding box center [209, 101] width 418 height 202
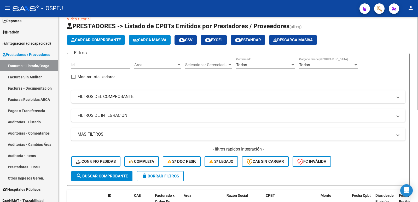
scroll to position [0, 0]
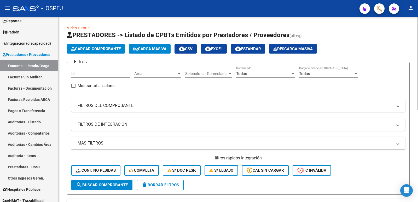
click at [96, 46] on button "Cargar Comprobante" at bounding box center [96, 48] width 58 height 9
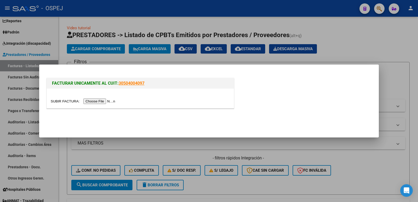
click at [95, 102] on input "file" at bounding box center [84, 101] width 66 height 5
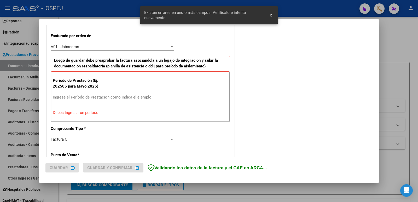
scroll to position [143, 0]
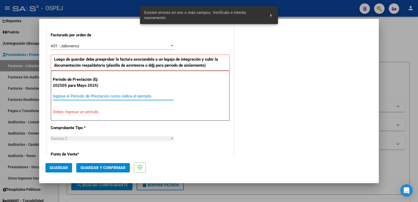
click at [116, 96] on input "Ingrese el Período de Prestación como indica el ejemplo" at bounding box center [113, 96] width 121 height 5
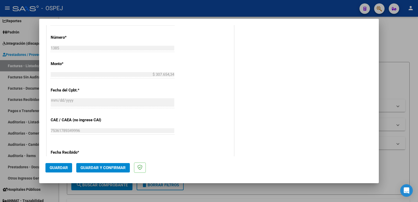
scroll to position [300, 0]
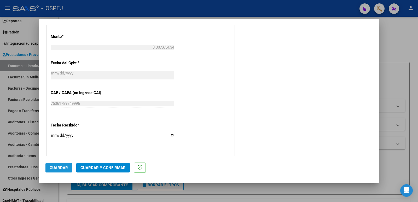
click at [55, 166] on span "Guardar" at bounding box center [59, 168] width 18 height 5
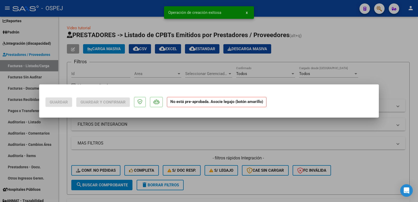
scroll to position [0, 0]
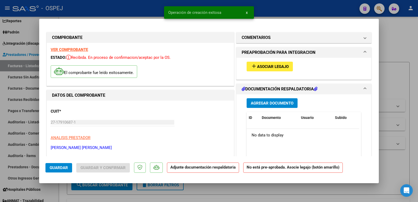
click at [279, 67] on span "Asociar Legajo" at bounding box center [273, 66] width 32 height 5
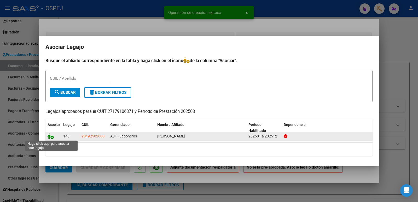
click at [49, 136] on icon at bounding box center [51, 136] width 6 height 6
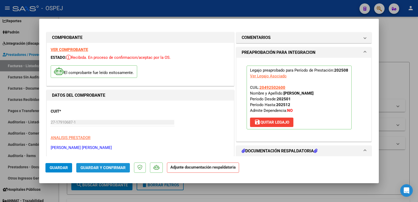
click at [98, 168] on span "Guardar y Confirmar" at bounding box center [103, 168] width 45 height 5
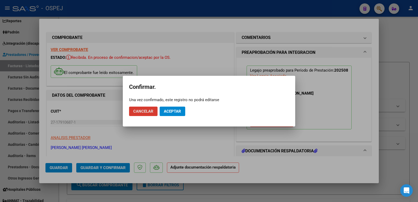
click at [174, 111] on span "Aceptar" at bounding box center [172, 111] width 17 height 5
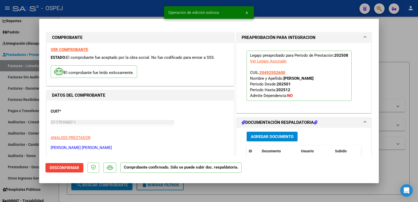
click at [131, 3] on div at bounding box center [209, 101] width 418 height 202
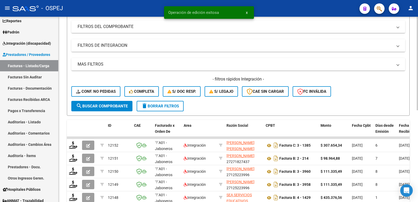
scroll to position [105, 0]
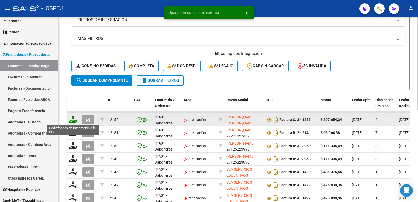
click at [73, 120] on icon at bounding box center [73, 119] width 8 height 7
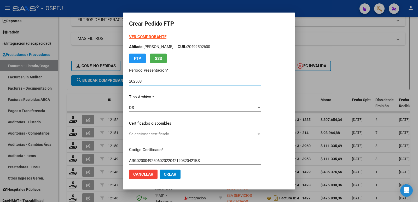
click at [155, 138] on div "Seleccionar certificado Seleccionar certificado" at bounding box center [195, 134] width 132 height 8
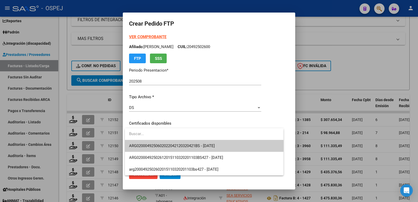
click at [178, 149] on span "ARG0200049250602022042120320421BS - 2032-04-21" at bounding box center [204, 146] width 150 height 12
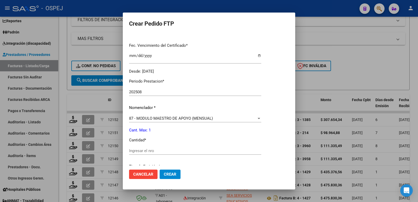
scroll to position [157, 0]
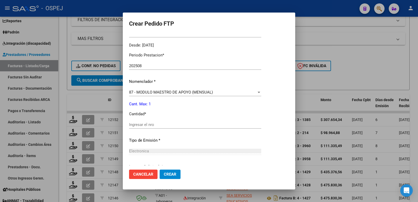
click at [191, 126] on input "Ingresar el nro" at bounding box center [195, 124] width 132 height 5
click at [167, 175] on span "Crear" at bounding box center [170, 174] width 13 height 5
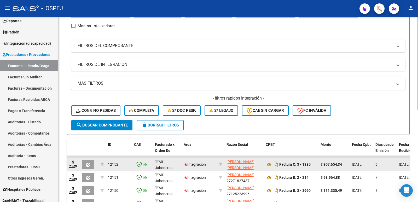
scroll to position [0, 0]
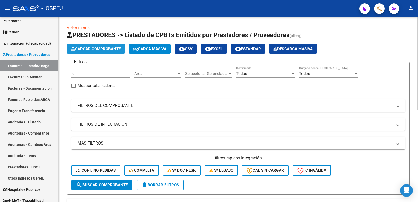
click at [94, 50] on span "Cargar Comprobante" at bounding box center [96, 49] width 50 height 5
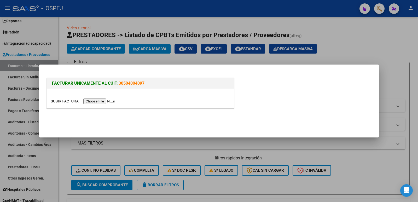
click at [96, 102] on input "file" at bounding box center [84, 101] width 66 height 5
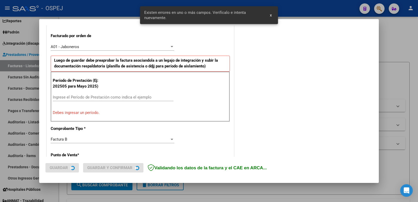
scroll to position [143, 0]
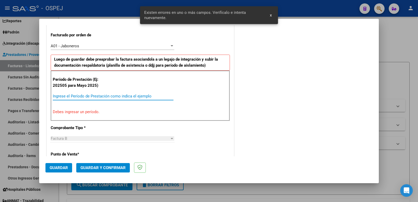
click at [112, 95] on input "Ingrese el Período de Prestación como indica el ejemplo" at bounding box center [113, 96] width 121 height 5
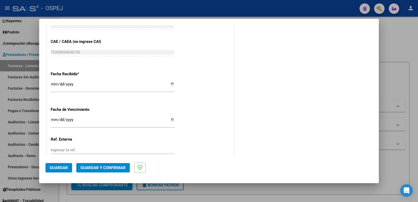
scroll to position [352, 0]
click at [53, 169] on span "Guardar" at bounding box center [59, 168] width 18 height 5
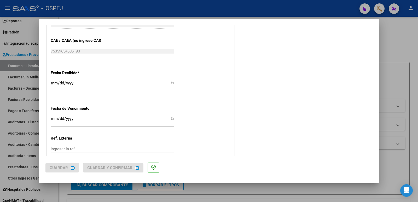
scroll to position [0, 0]
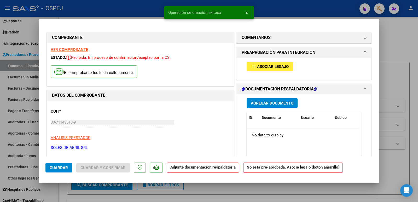
click at [286, 66] on span "Asociar Legajo" at bounding box center [273, 66] width 32 height 5
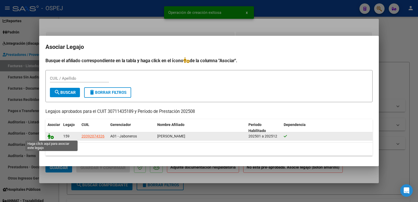
click at [52, 137] on icon at bounding box center [51, 136] width 6 height 6
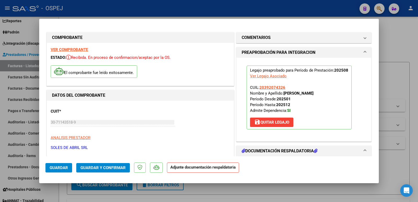
click at [111, 168] on span "Guardar y Confirmar" at bounding box center [103, 168] width 45 height 5
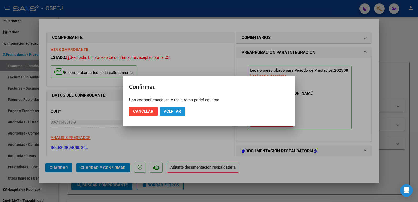
click at [171, 114] on button "Aceptar" at bounding box center [173, 111] width 26 height 9
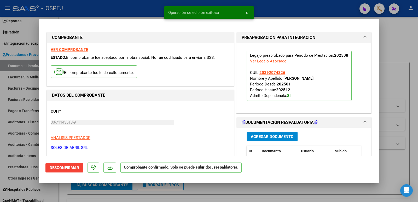
click at [117, 13] on div at bounding box center [209, 101] width 418 height 202
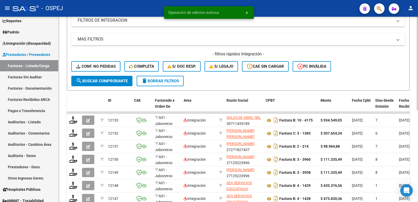
scroll to position [105, 0]
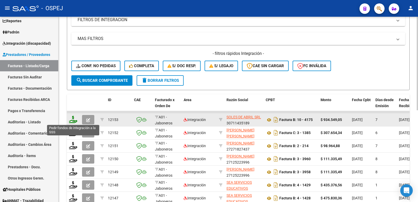
click at [73, 119] on icon at bounding box center [73, 119] width 8 height 7
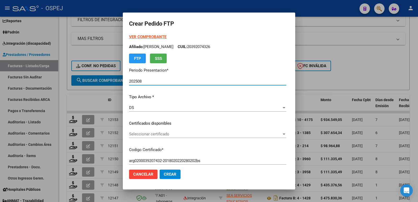
click at [134, 130] on div "Seleccionar certificado Seleccionar certificado" at bounding box center [207, 134] width 157 height 8
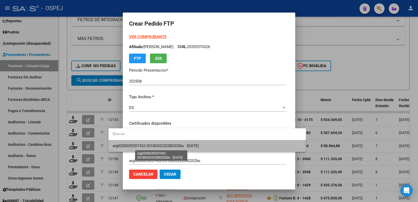
click at [136, 146] on span "arg0200039207432-2018020220280202bs - 2028-02-02" at bounding box center [156, 146] width 86 height 5
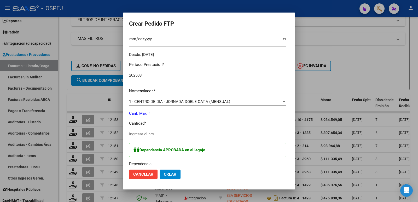
scroll to position [157, 0]
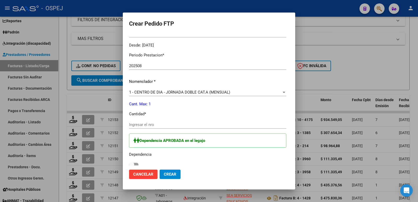
click at [150, 127] on input "Ingresar el nro" at bounding box center [207, 124] width 157 height 5
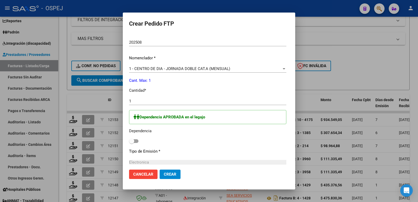
scroll to position [183, 0]
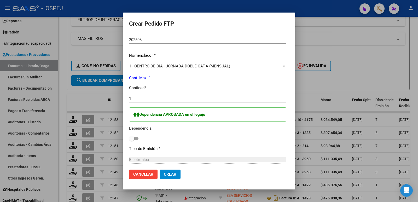
click at [129, 138] on span at bounding box center [133, 139] width 9 height 4
click at [132, 140] on input "checkbox" at bounding box center [132, 140] width 0 height 0
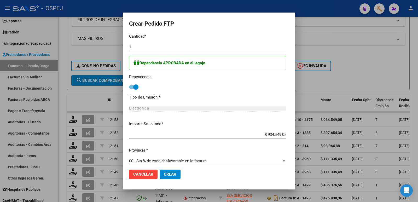
scroll to position [239, 0]
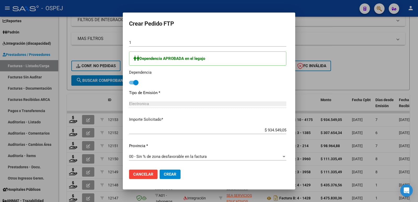
click at [164, 172] on span "Crear" at bounding box center [170, 174] width 13 height 5
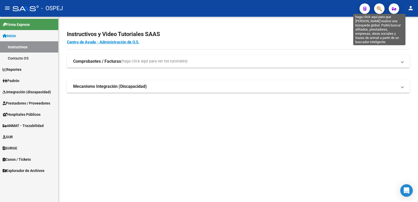
click at [378, 11] on icon "button" at bounding box center [379, 9] width 5 height 6
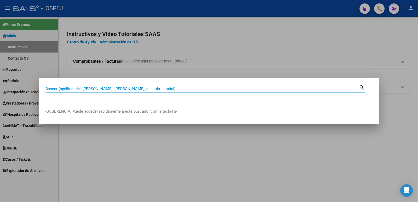
click at [233, 91] on input "Buscar (apellido, dni, [PERSON_NAME], [PERSON_NAME], cuit, obra social)" at bounding box center [202, 89] width 314 height 5
type input "46591493"
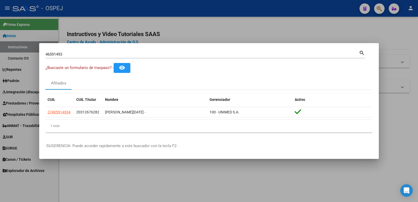
click at [220, 8] on div at bounding box center [209, 101] width 418 height 202
